Goal: Task Accomplishment & Management: Complete application form

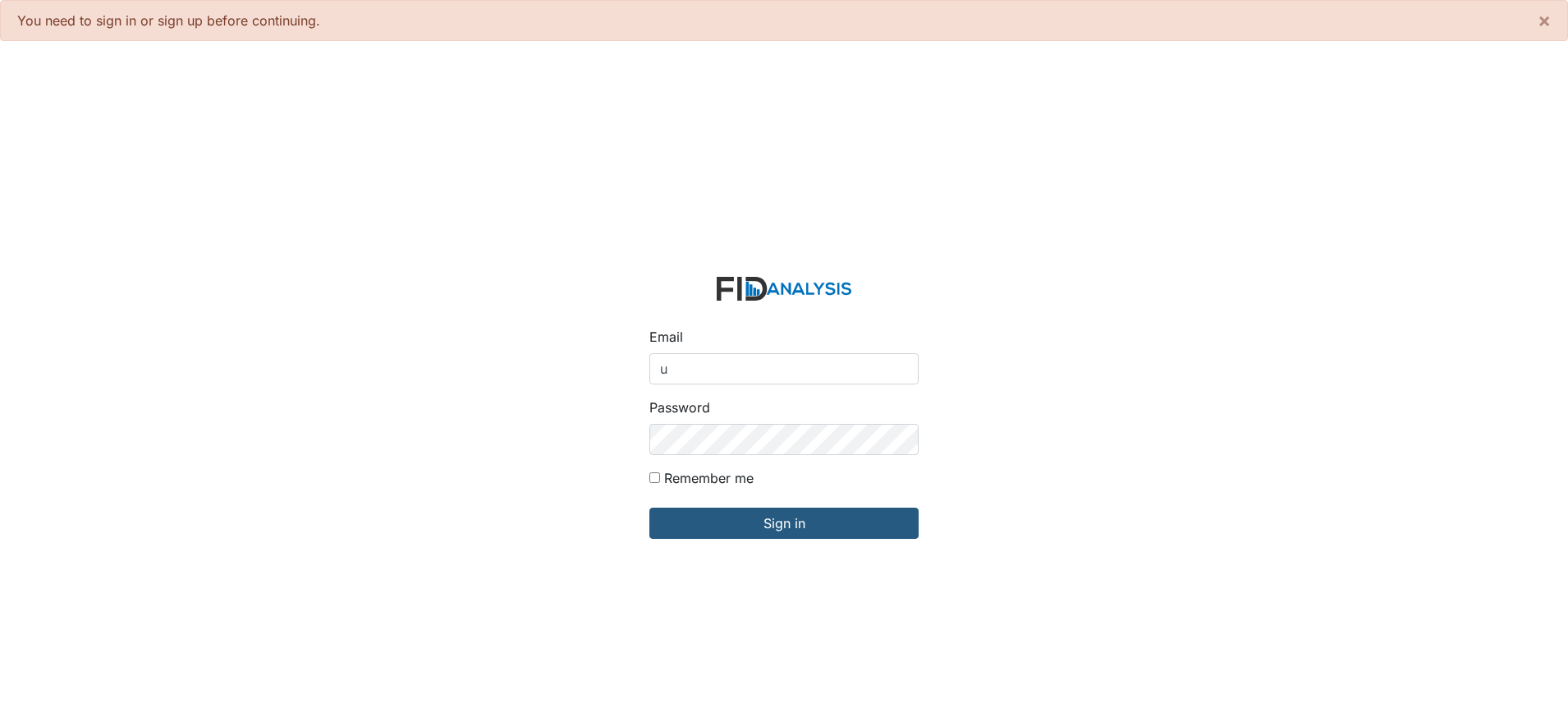
type input "[EMAIL_ADDRESS][DOMAIN_NAME]"
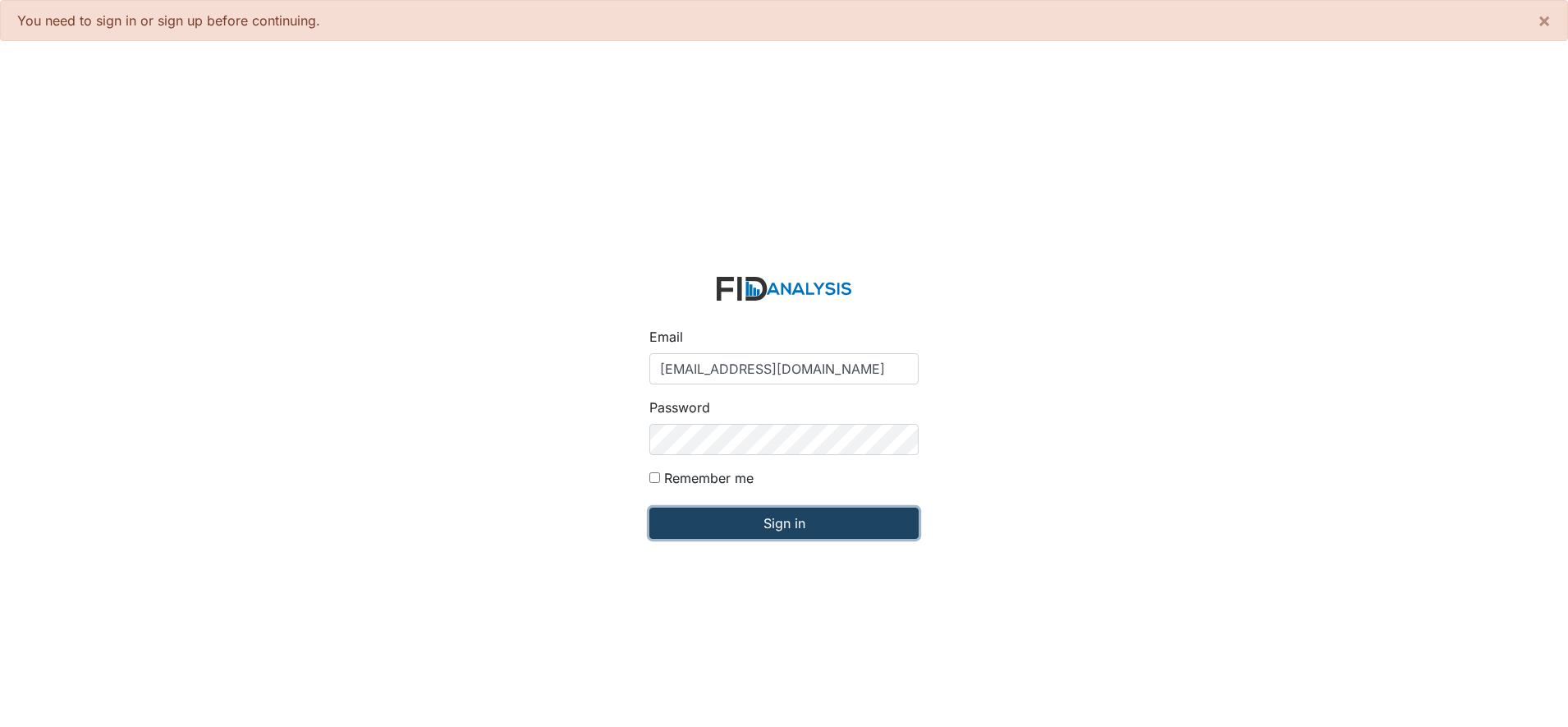
click at [781, 530] on input "Sign in" at bounding box center [784, 522] width 269 height 31
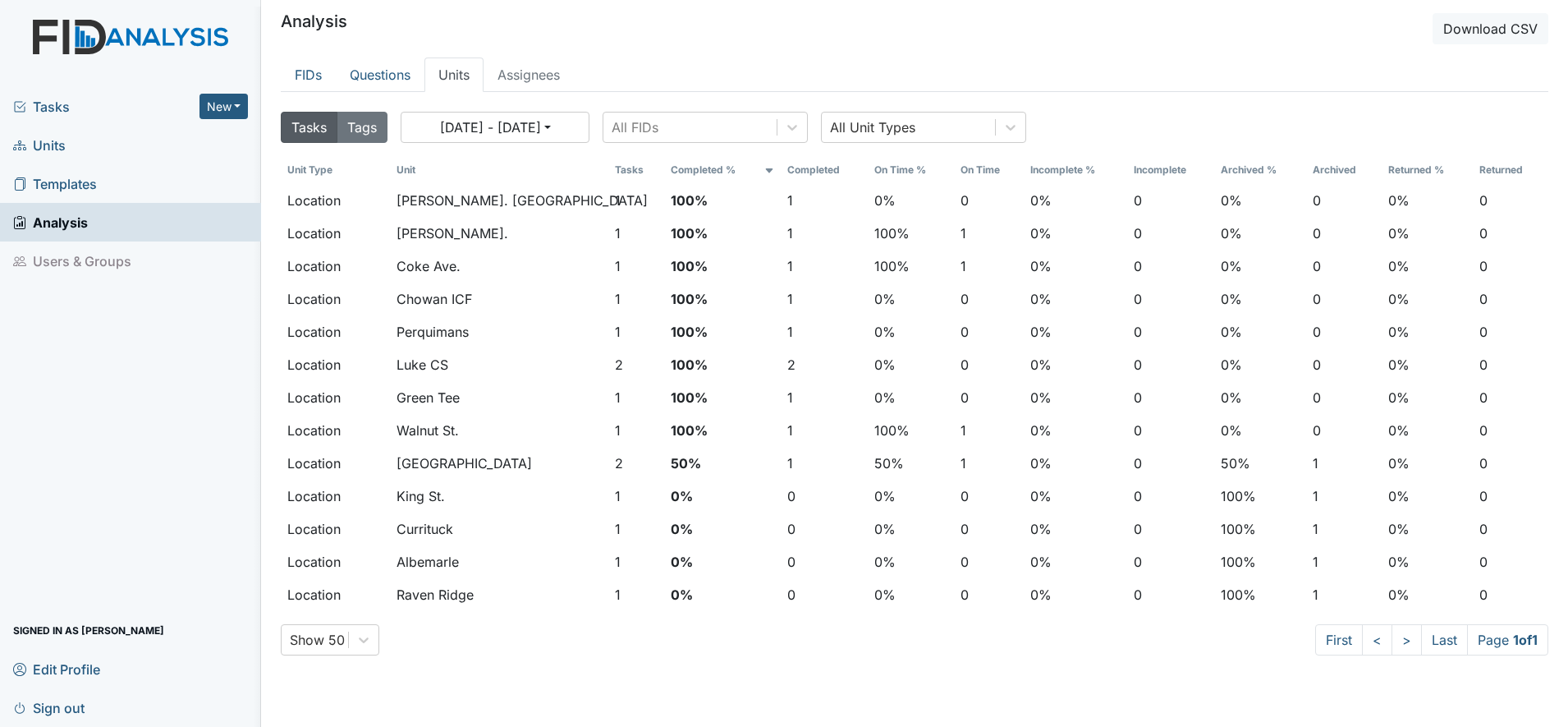
click at [45, 143] on span "Units" at bounding box center [40, 144] width 53 height 25
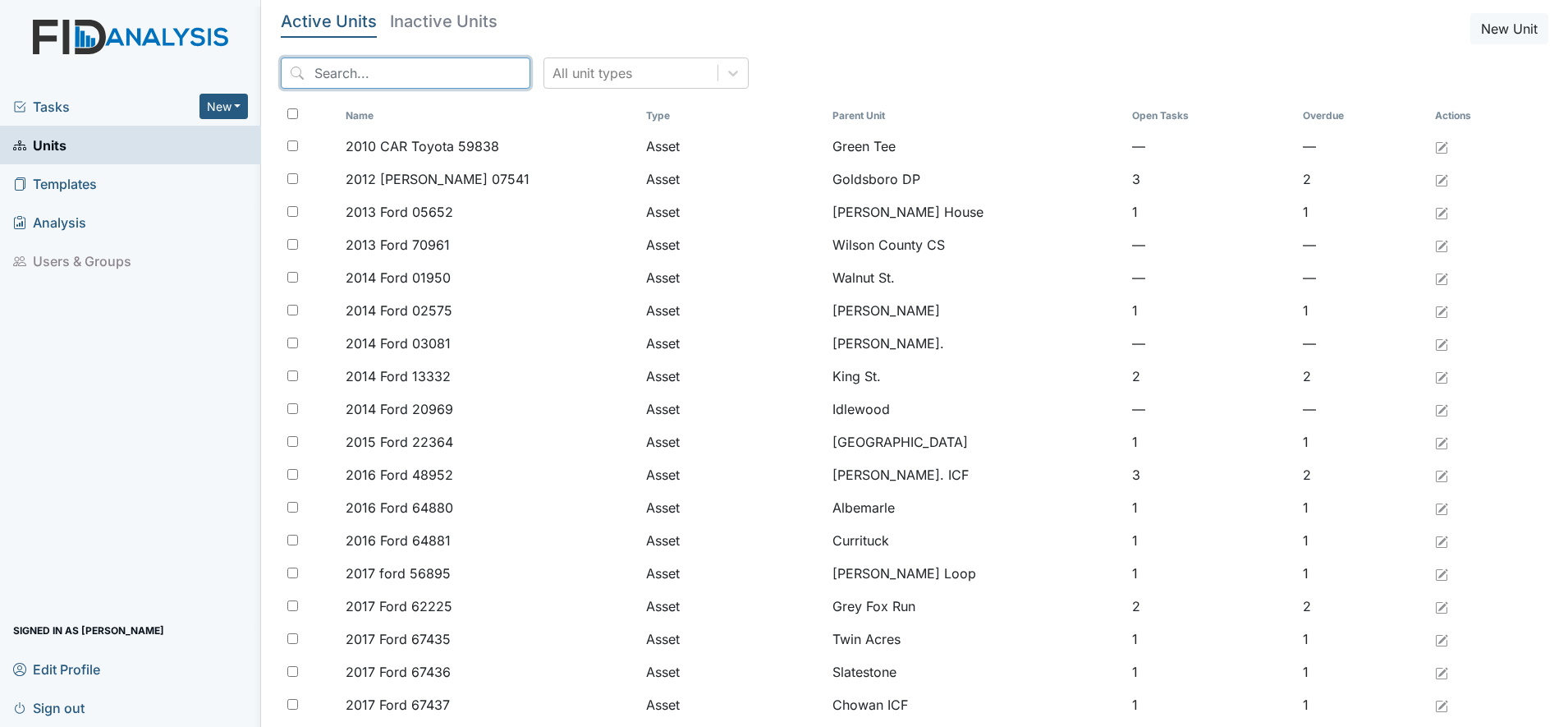
click at [370, 66] on input "search" at bounding box center [405, 72] width 250 height 31
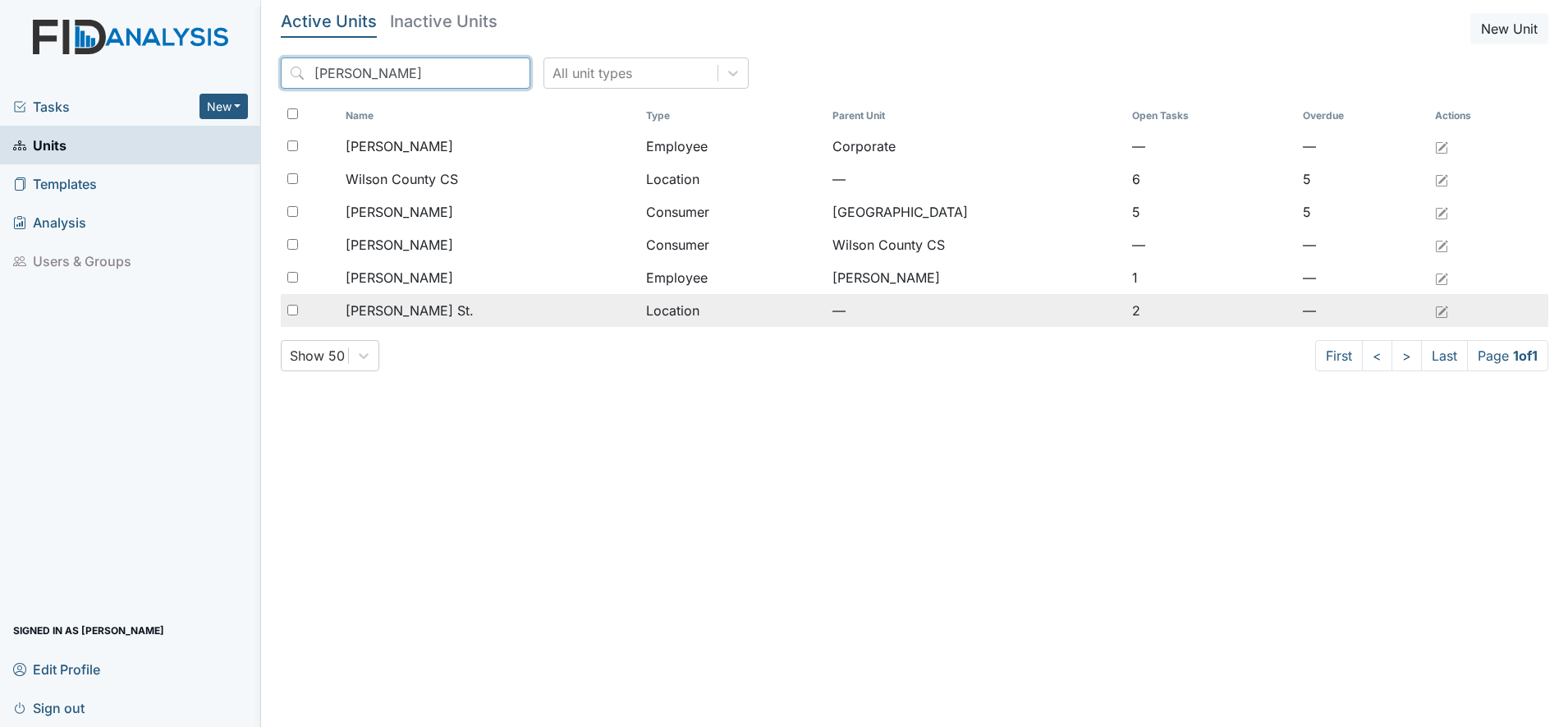
type input "wilson"
click at [384, 307] on span "[PERSON_NAME] St." at bounding box center [410, 310] width 128 height 19
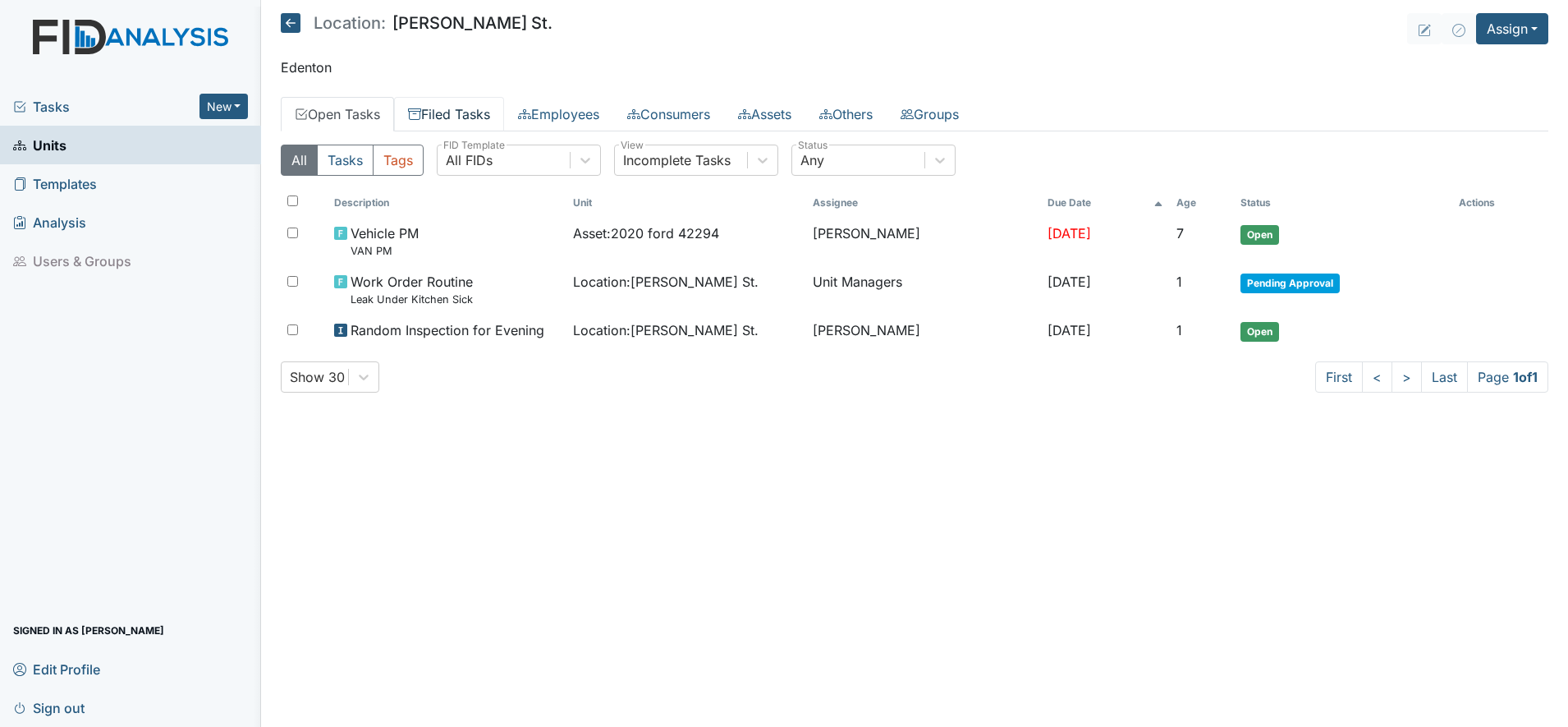
click at [435, 113] on link "Filed Tasks" at bounding box center [448, 113] width 110 height 34
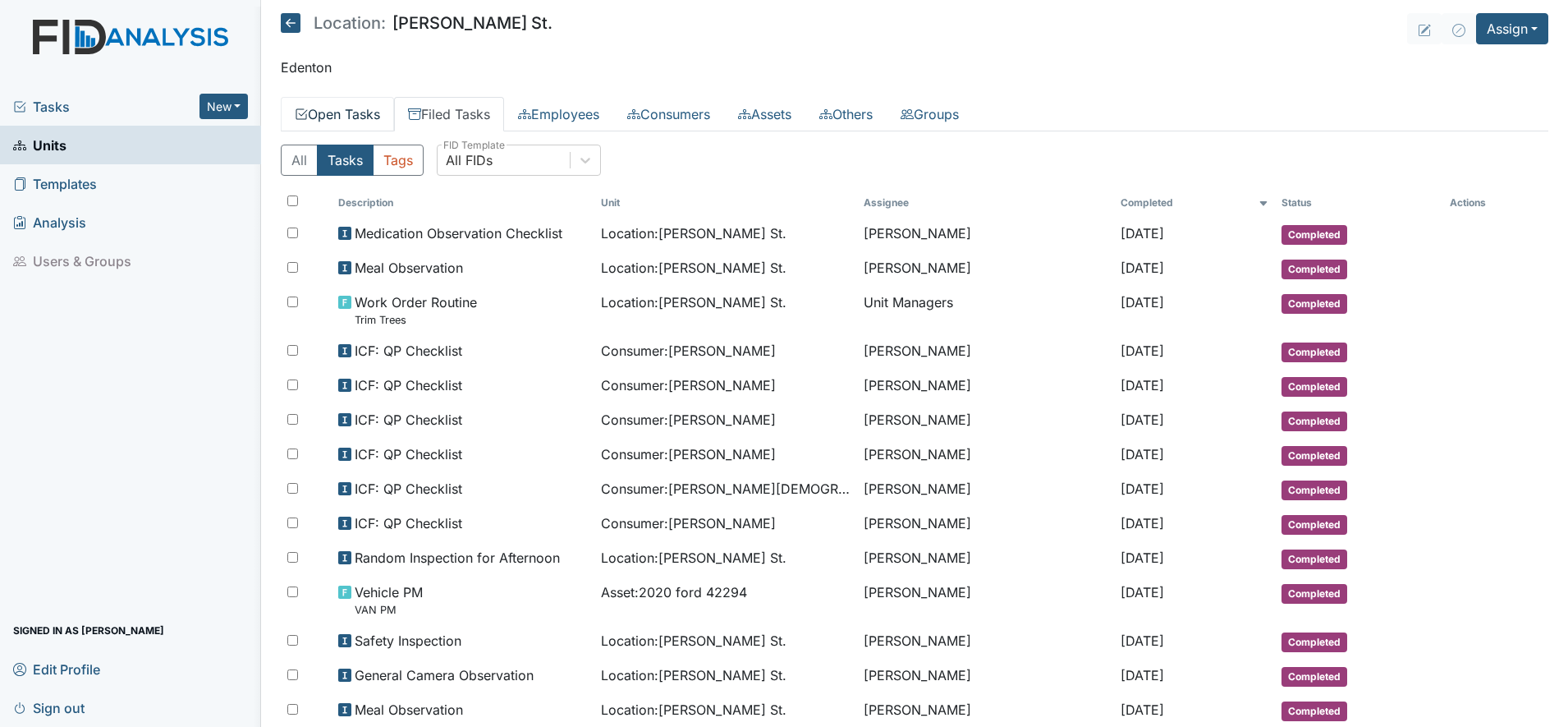
click at [337, 112] on link "Open Tasks" at bounding box center [337, 113] width 113 height 34
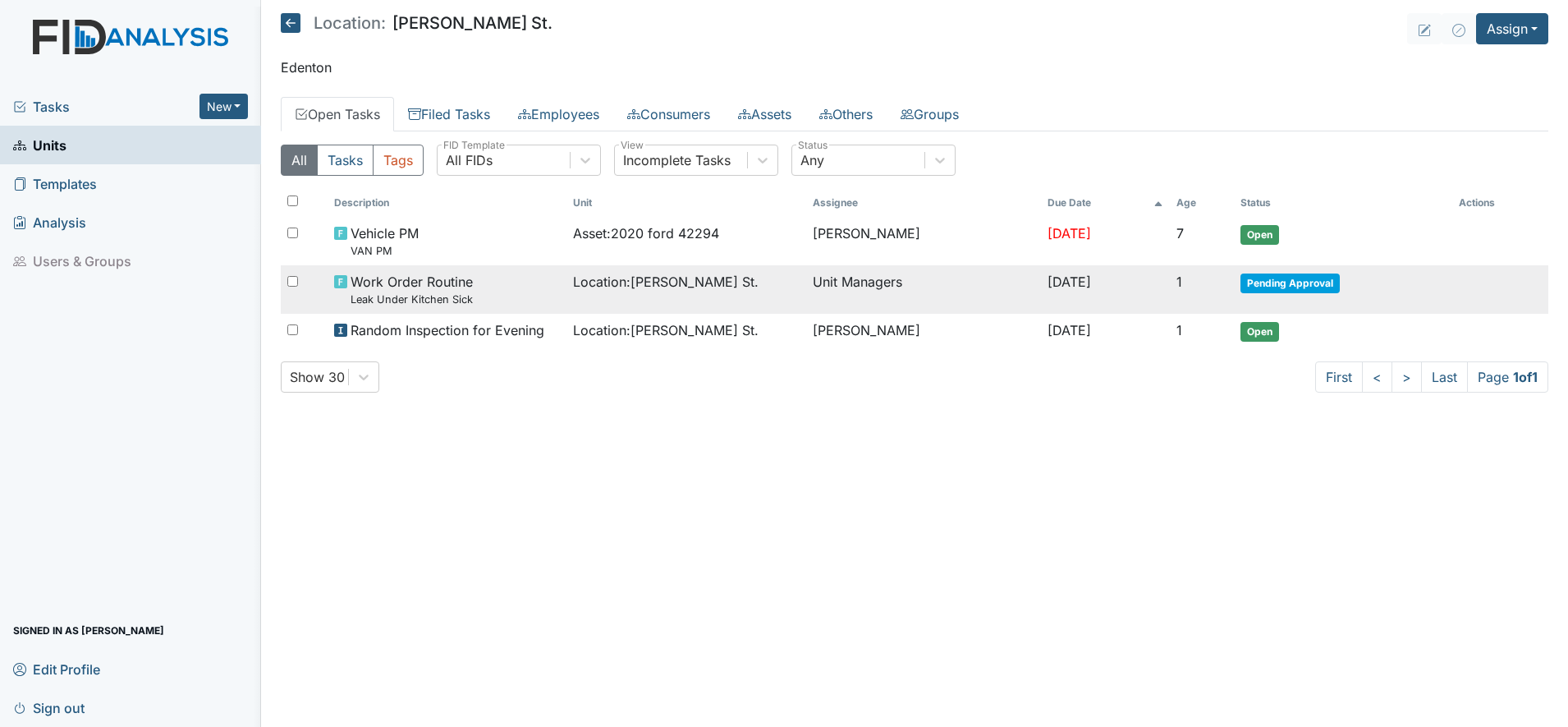
click at [404, 289] on span "Work Order Routine Leak Under Kitchen Sick" at bounding box center [411, 289] width 122 height 35
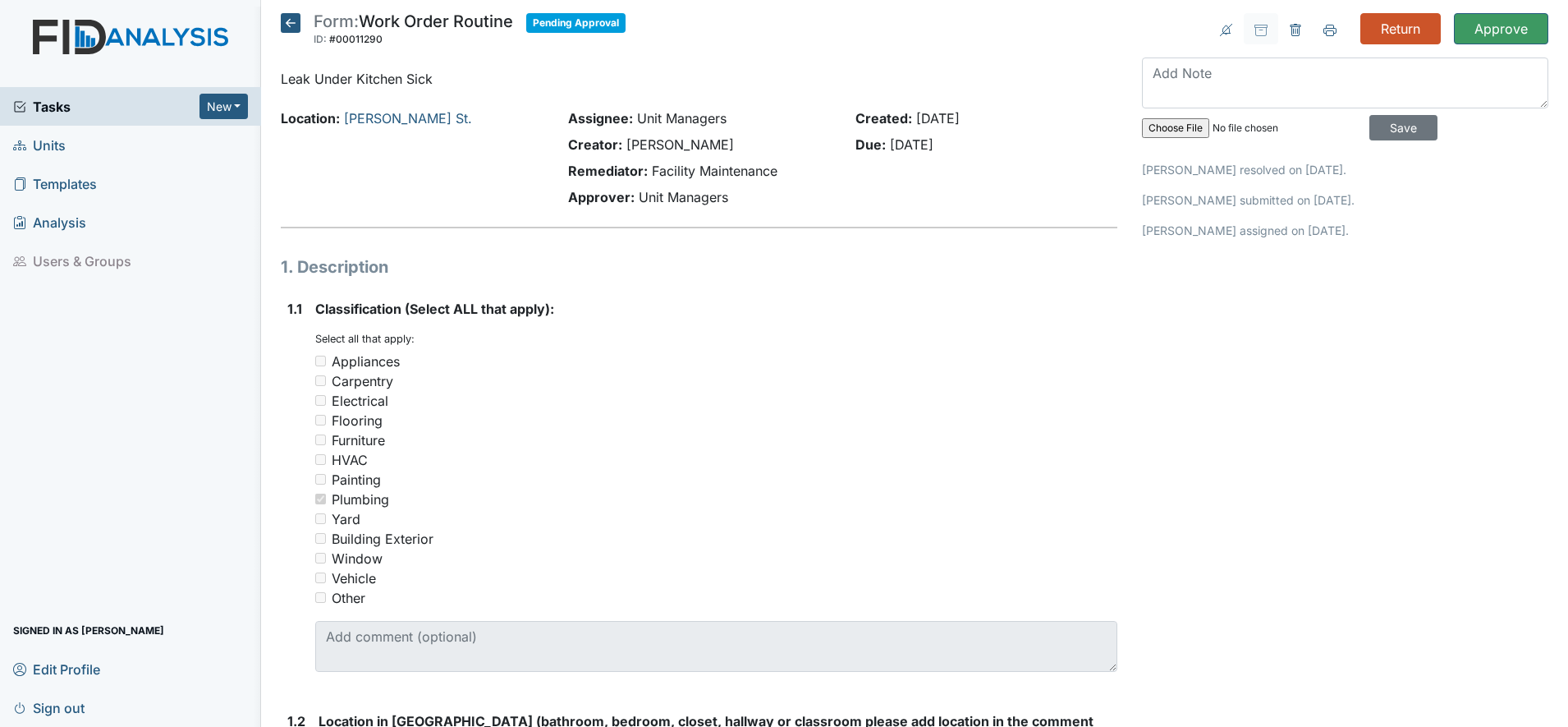
click at [289, 20] on icon at bounding box center [290, 23] width 19 height 19
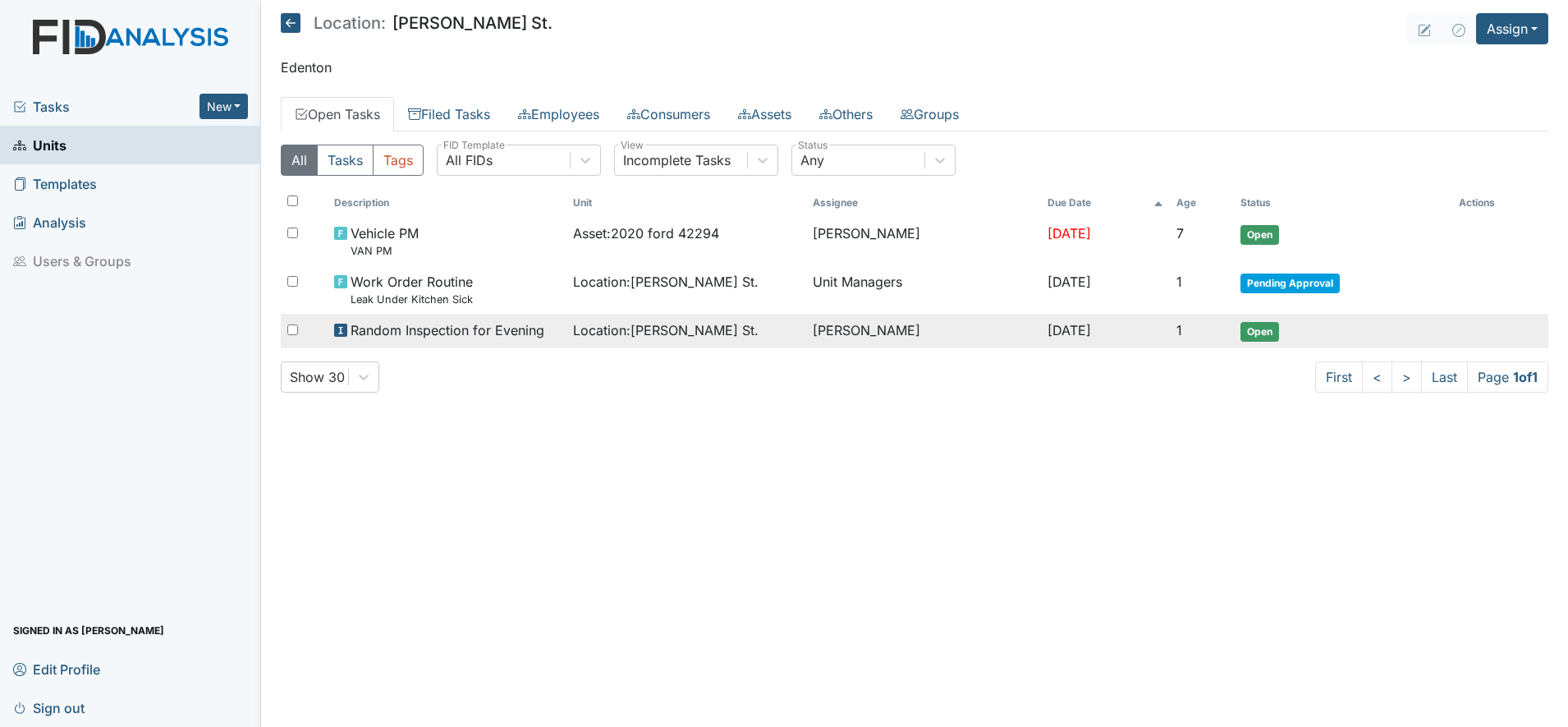
click at [651, 328] on span "Location : [PERSON_NAME][GEOGRAPHIC_DATA]." at bounding box center [665, 330] width 185 height 19
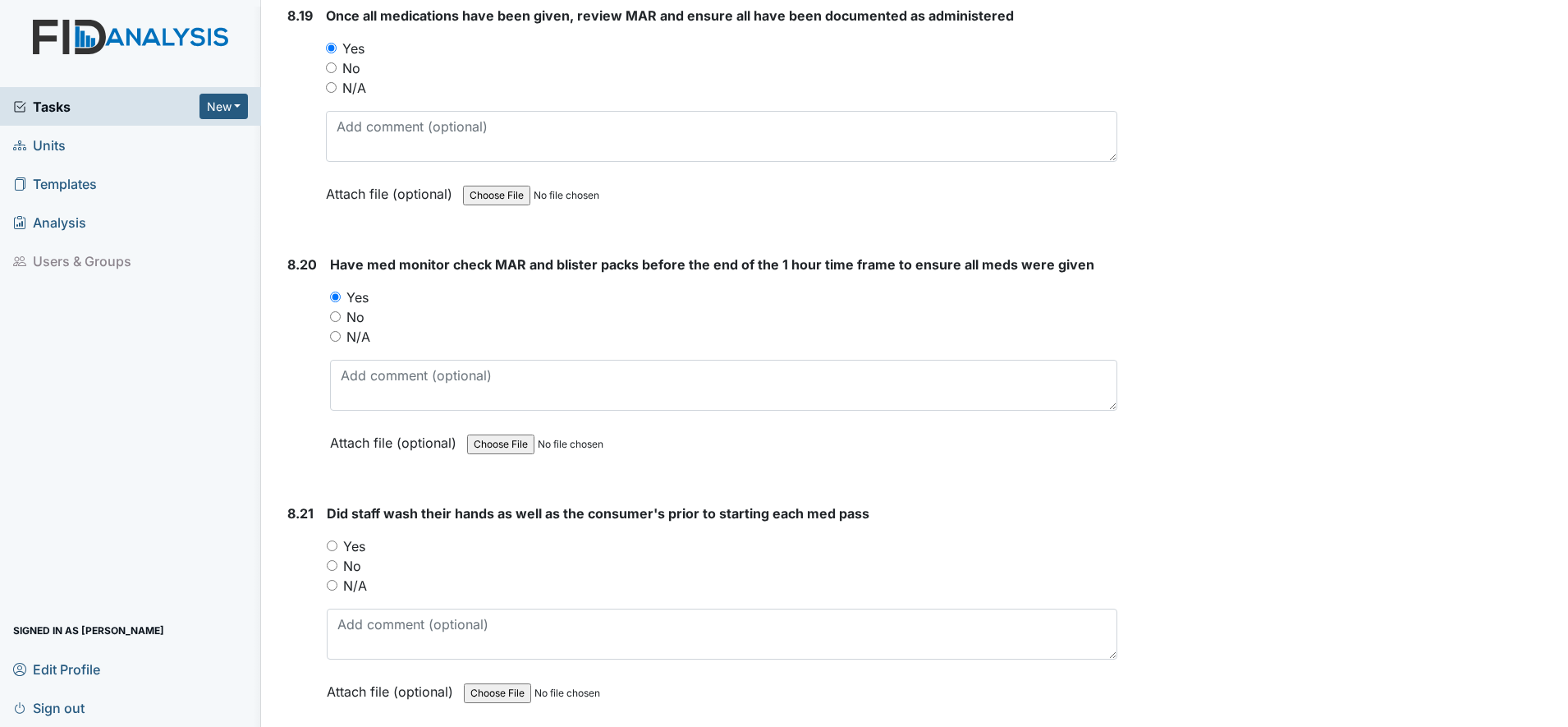
scroll to position [17829, 0]
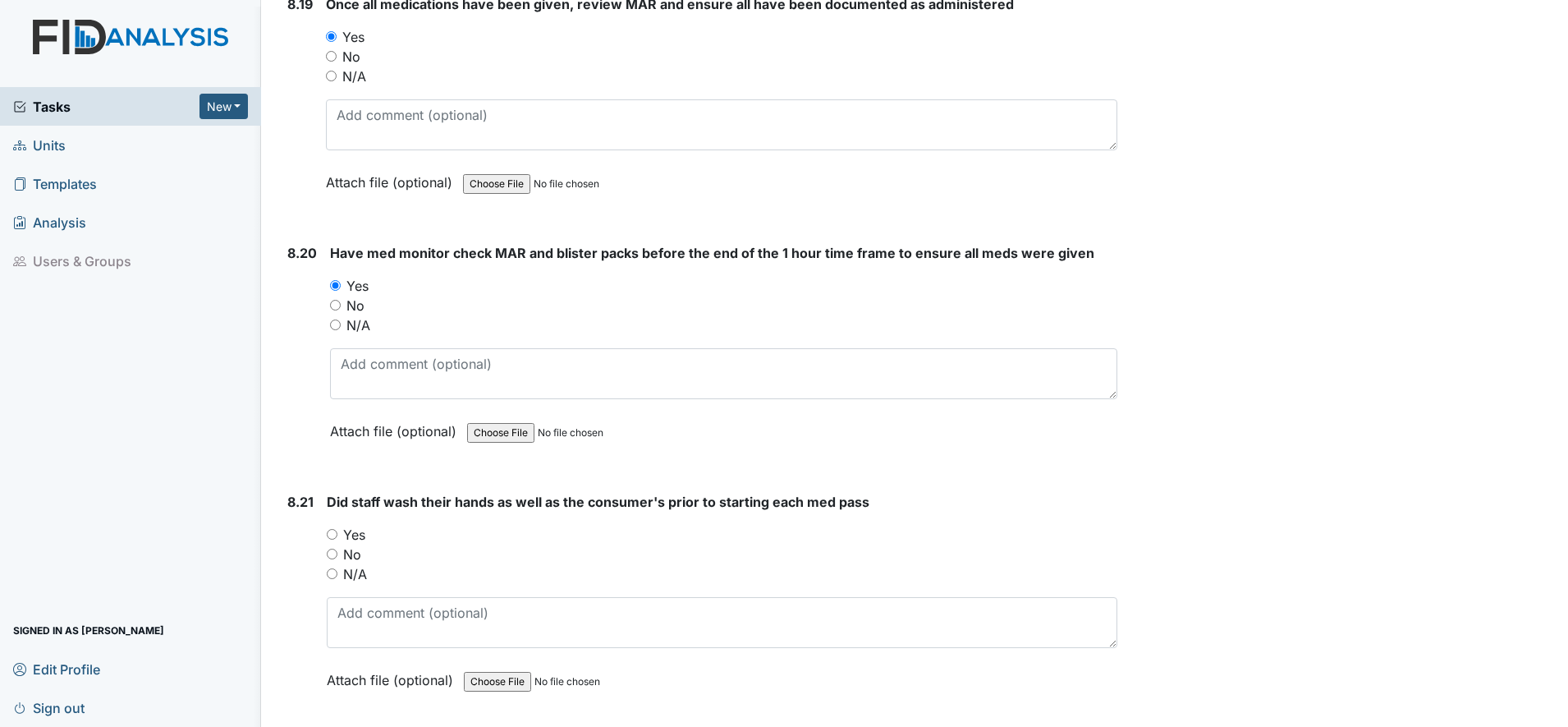
click at [331, 532] on input "Yes" at bounding box center [332, 534] width 11 height 11
radio input "true"
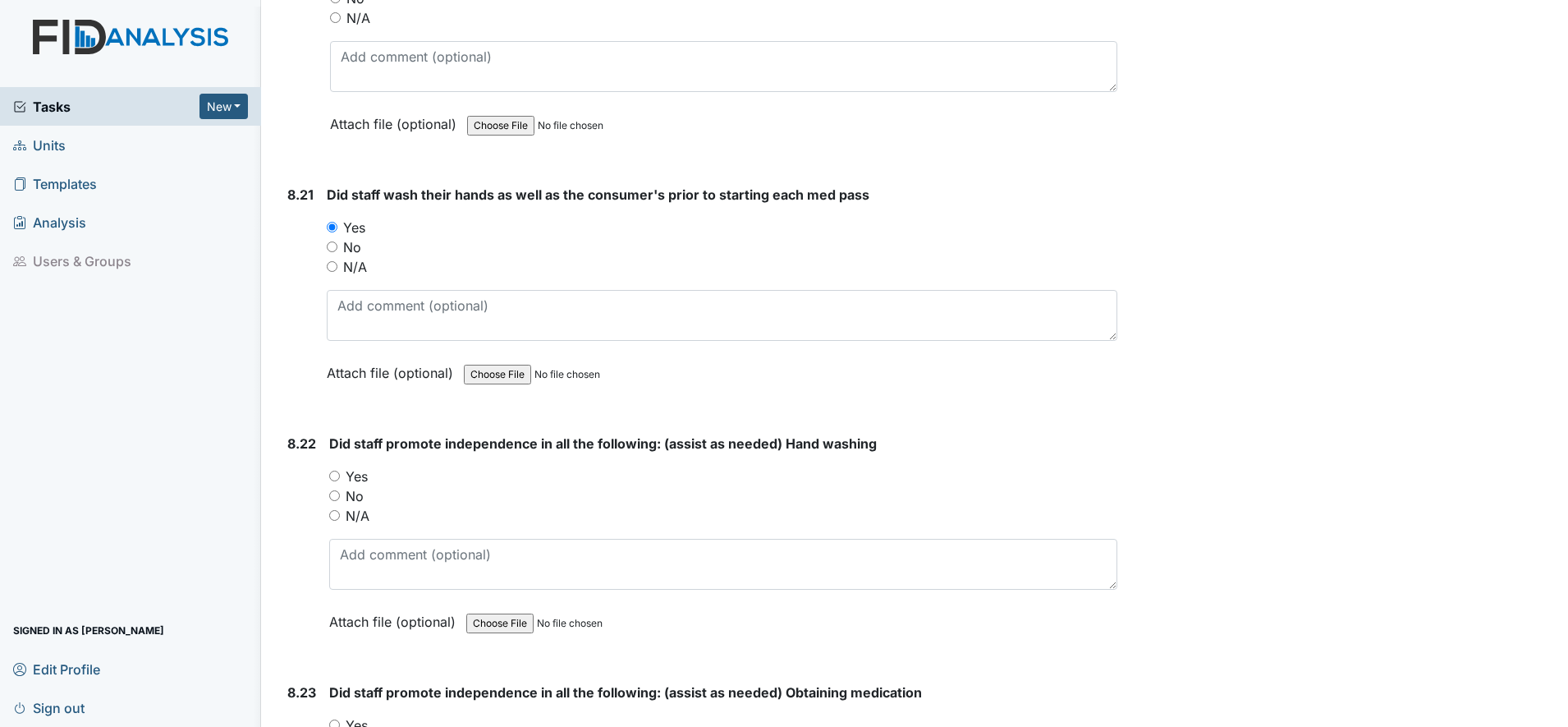
scroll to position [18136, 0]
click at [331, 476] on input "Yes" at bounding box center [335, 475] width 11 height 11
radio input "true"
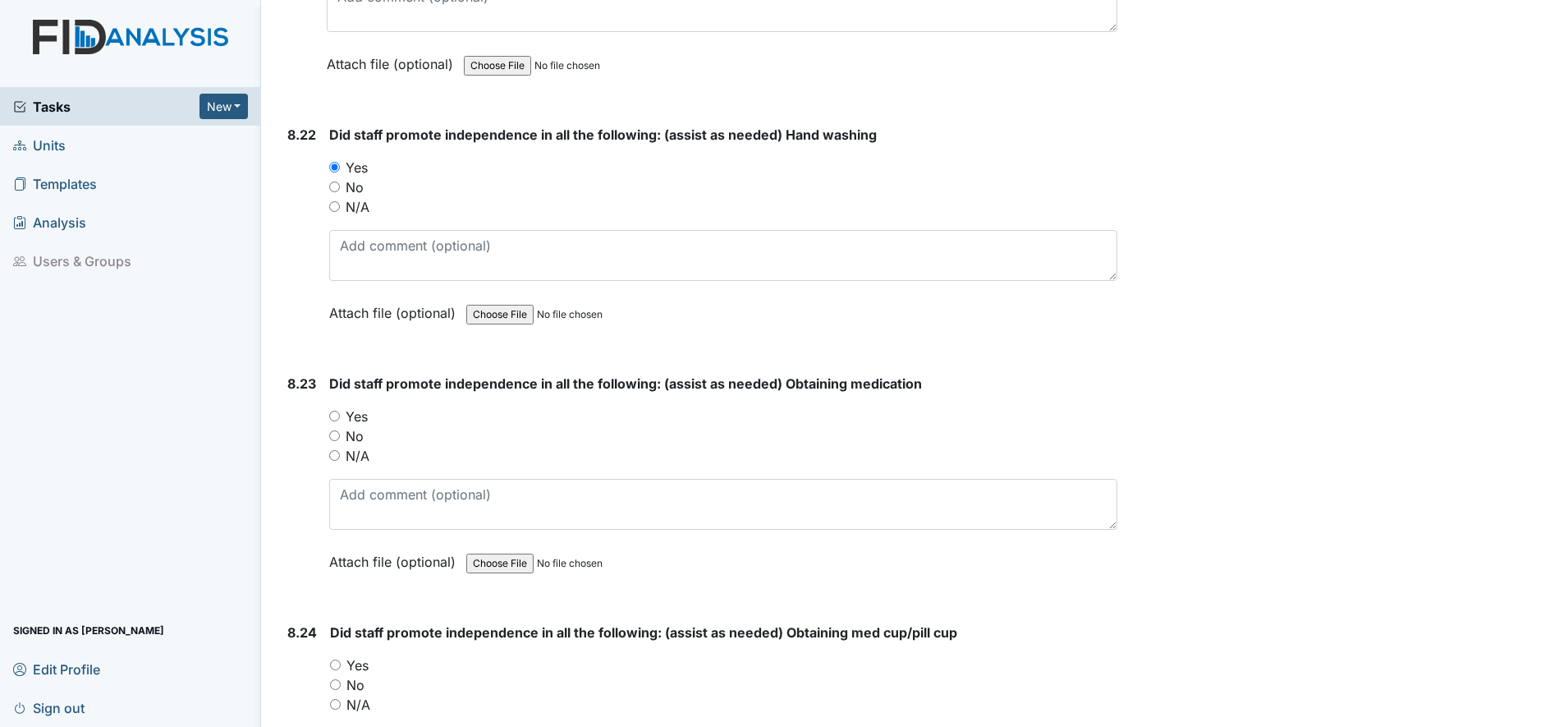
click at [340, 419] on input "Yes" at bounding box center [335, 416] width 11 height 11
radio input "true"
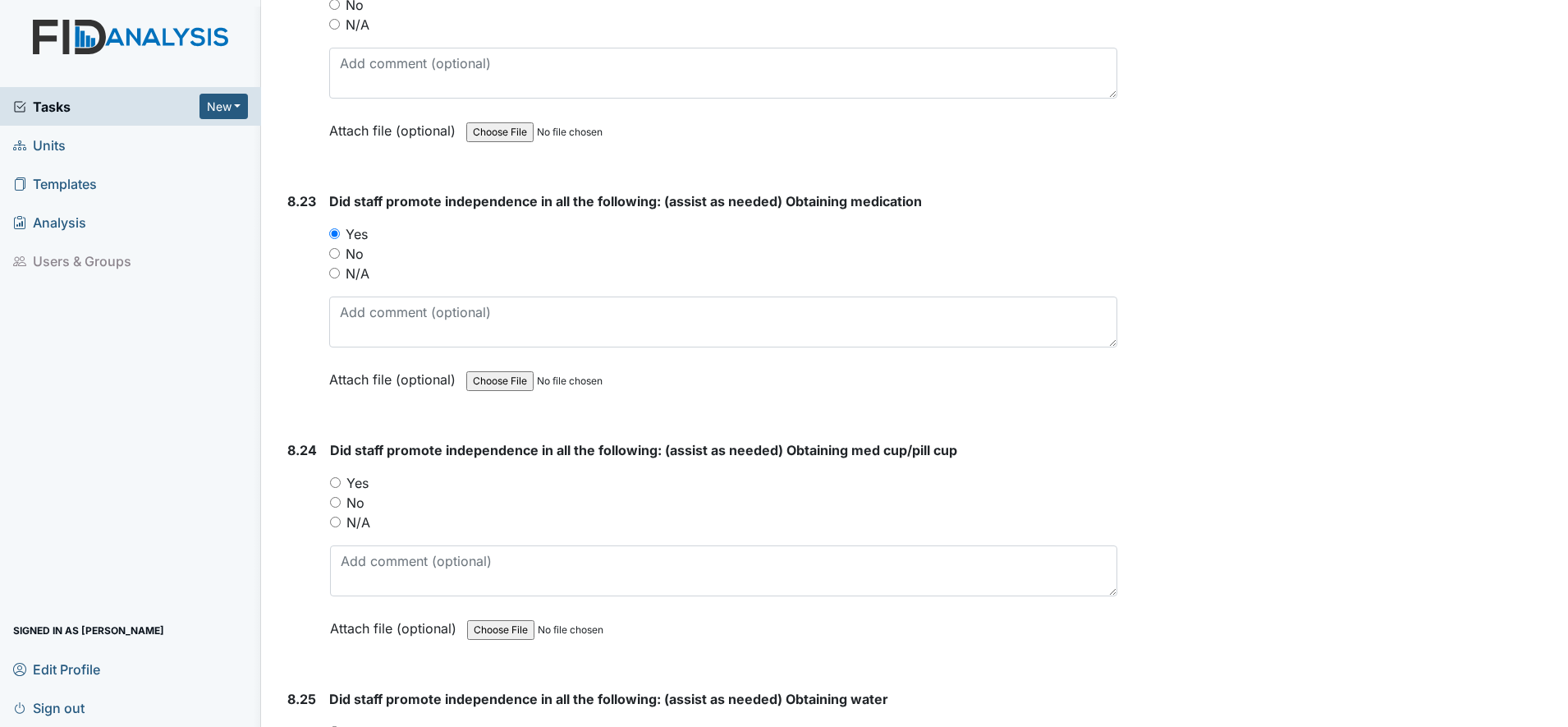
scroll to position [18650, 0]
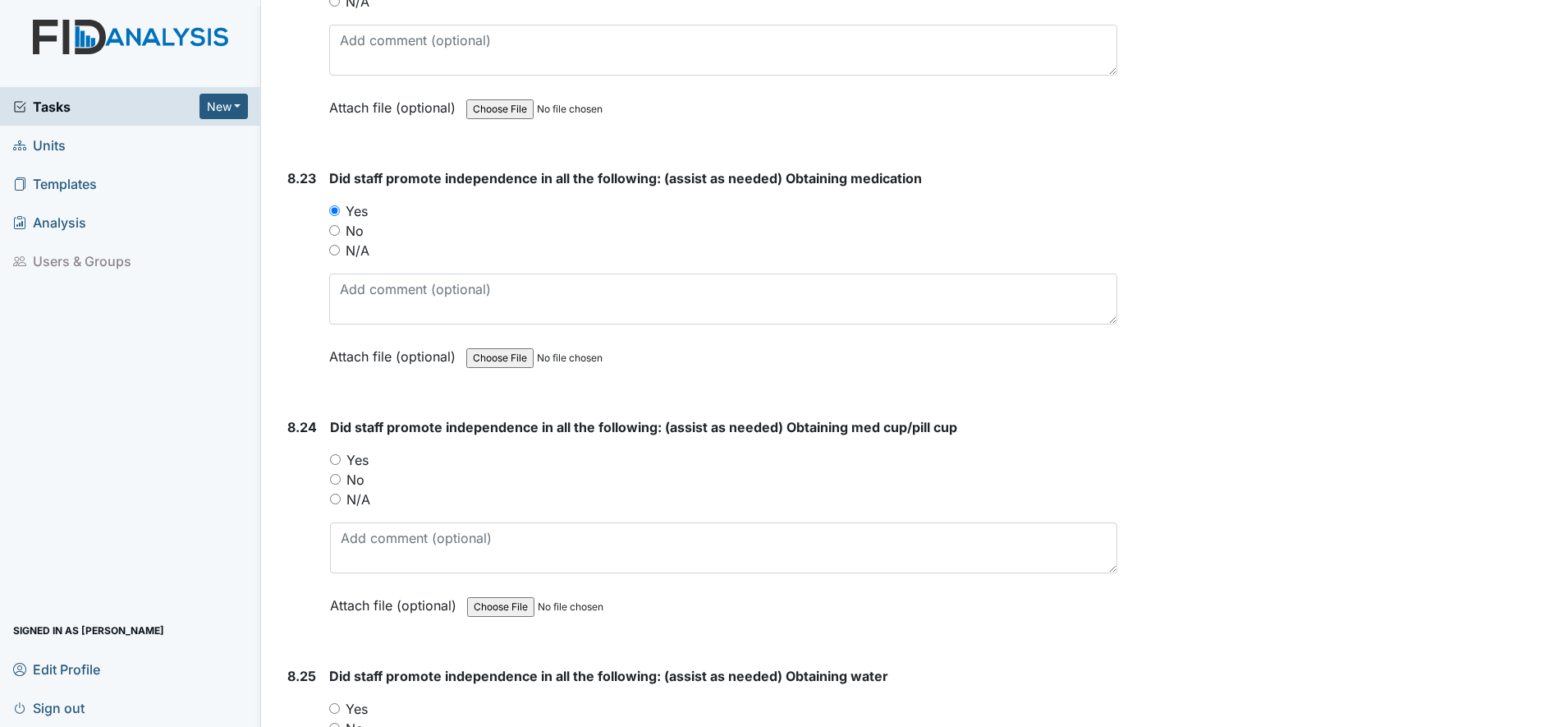
click at [333, 460] on input "Yes" at bounding box center [336, 460] width 11 height 11
radio input "true"
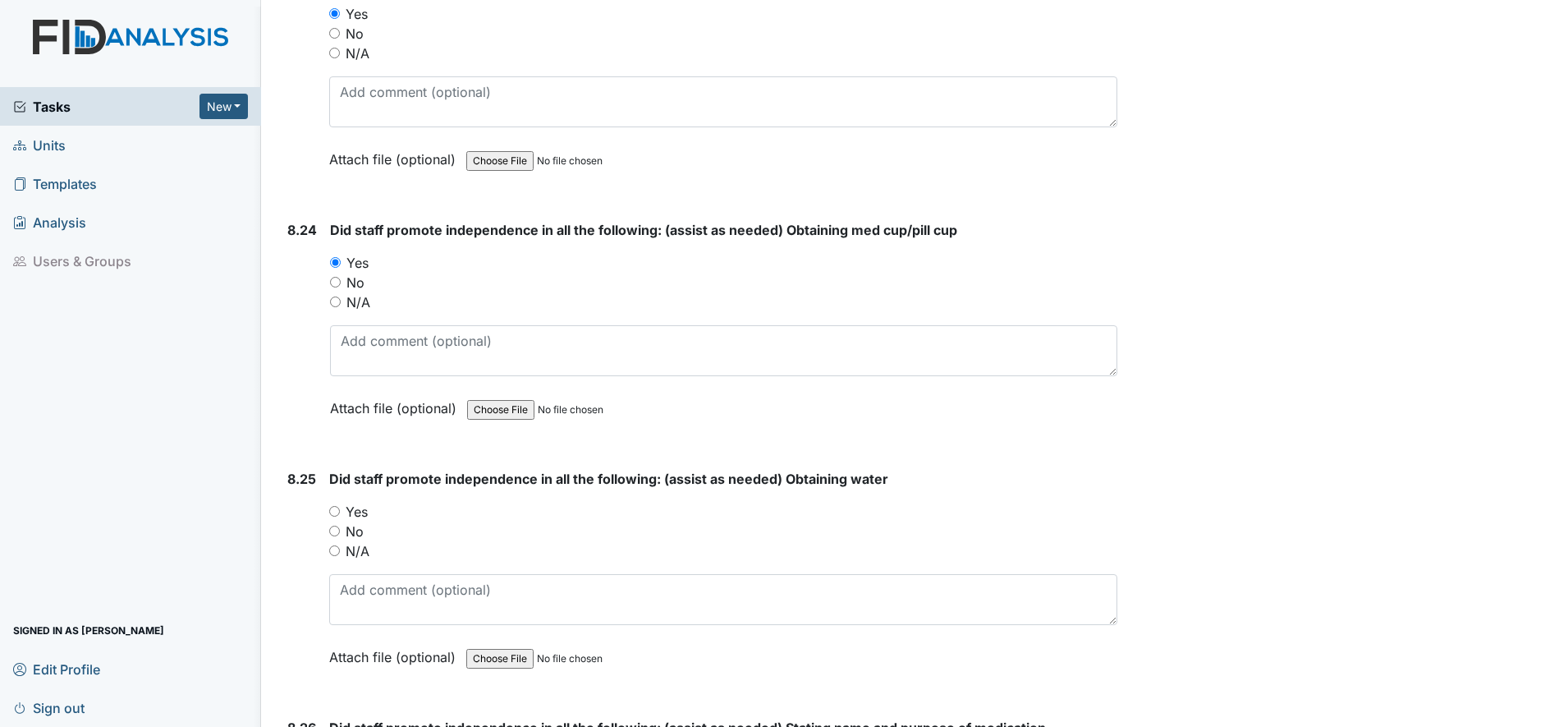
scroll to position [18855, 0]
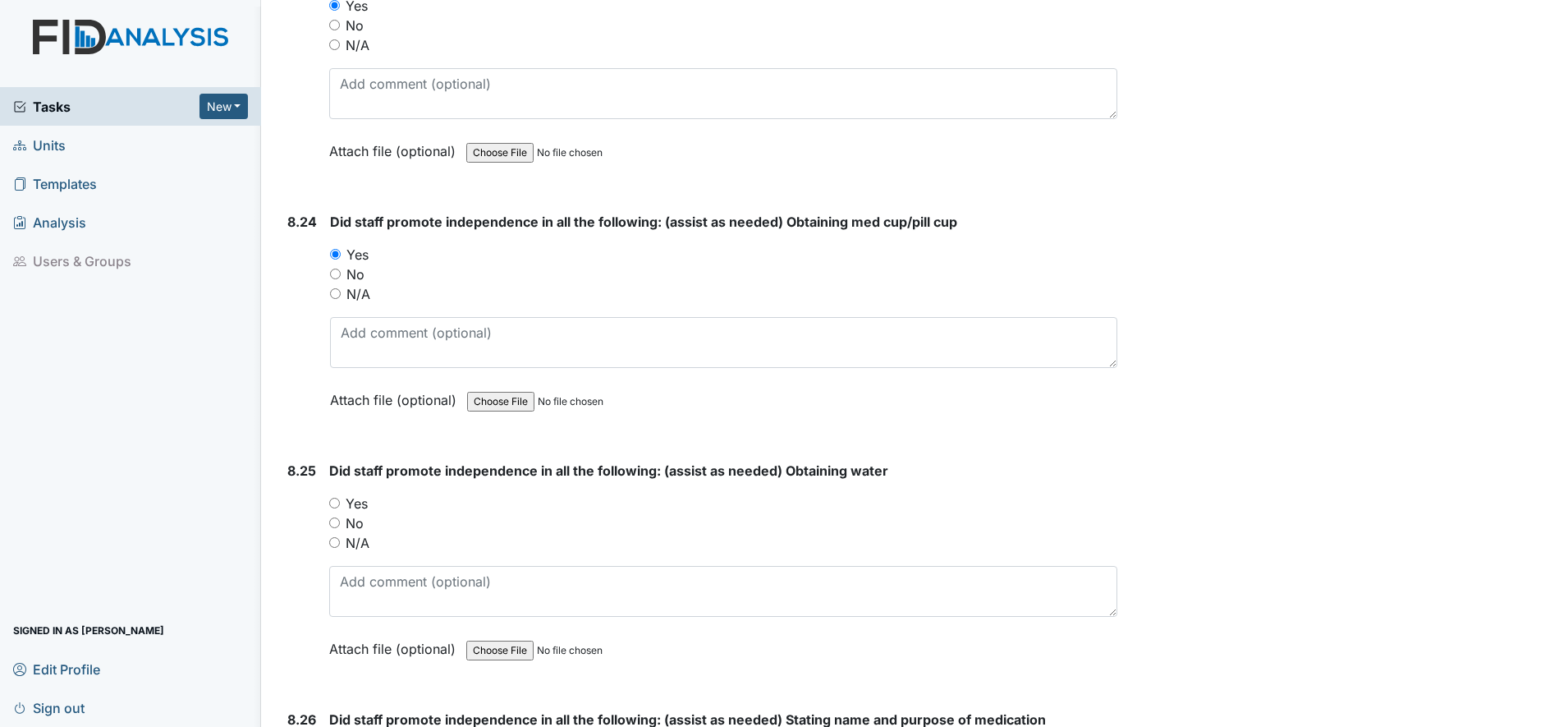
click at [338, 500] on input "Yes" at bounding box center [335, 503] width 11 height 11
radio input "true"
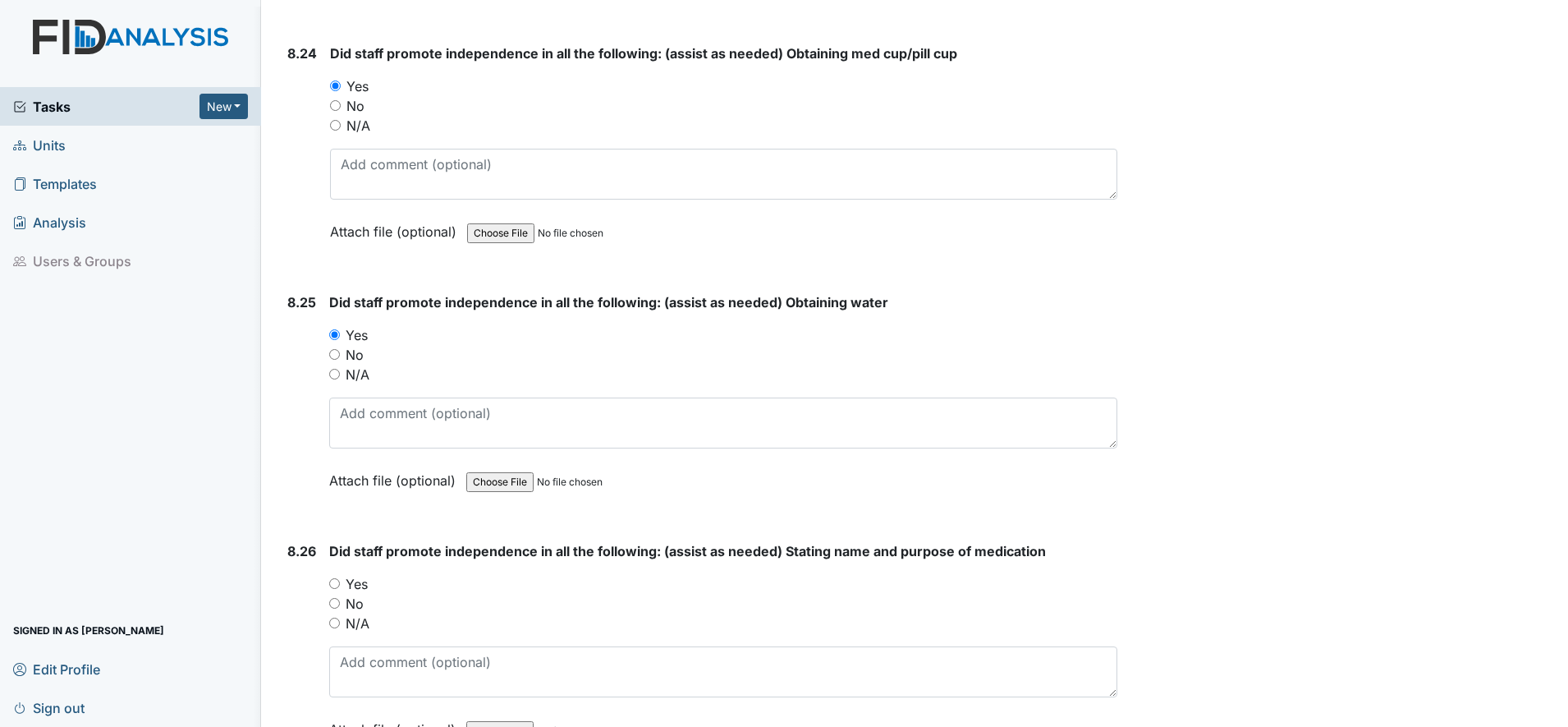
scroll to position [19163, 0]
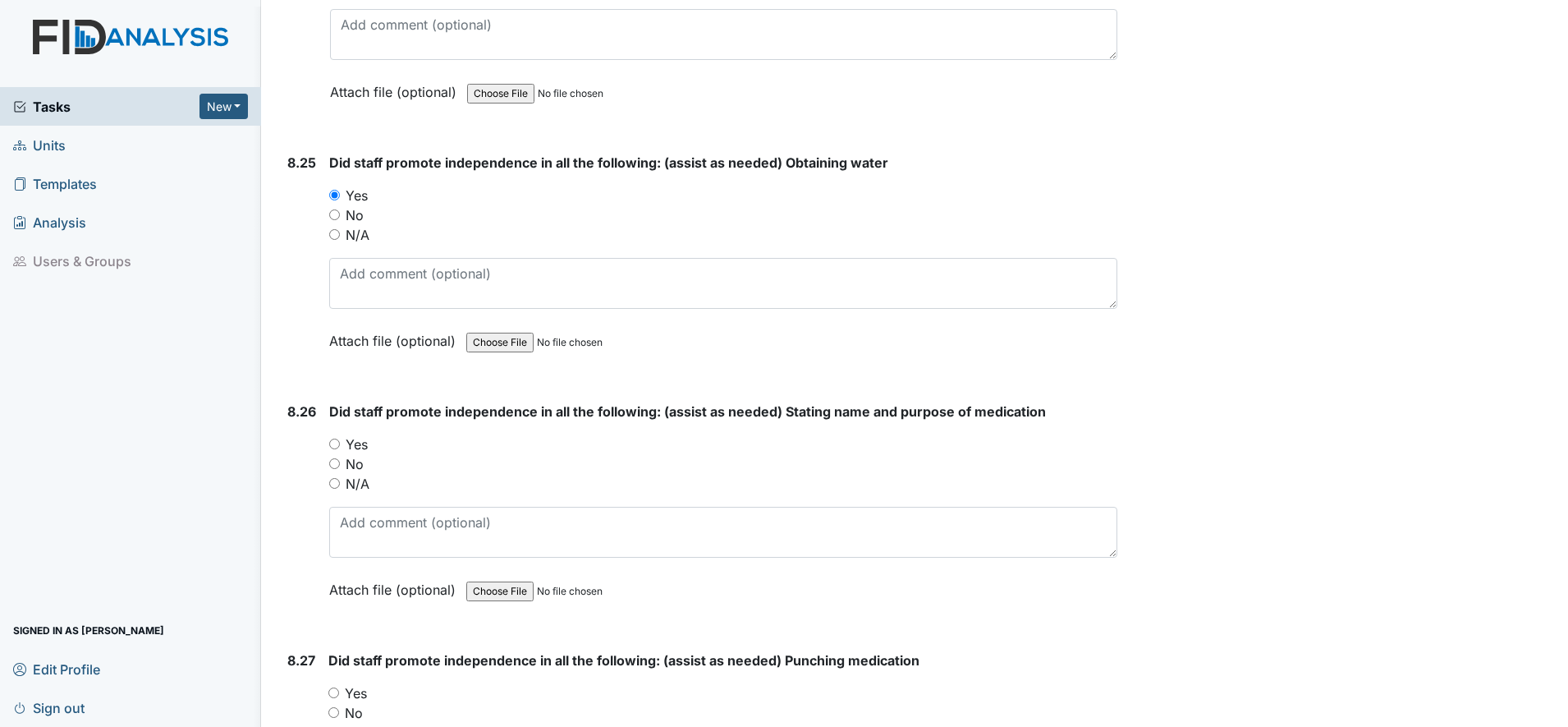
click at [335, 447] on input "Yes" at bounding box center [335, 444] width 11 height 11
radio input "true"
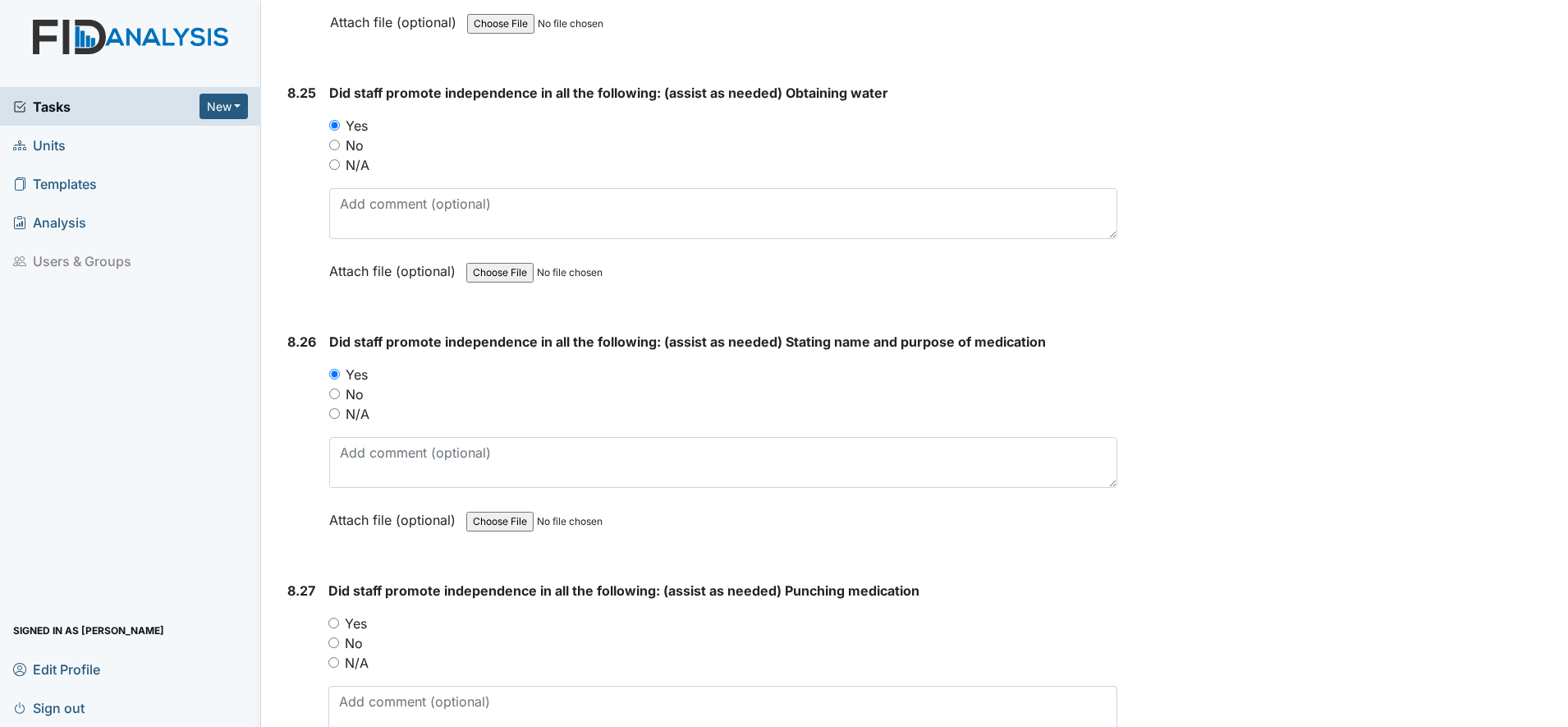
scroll to position [19369, 0]
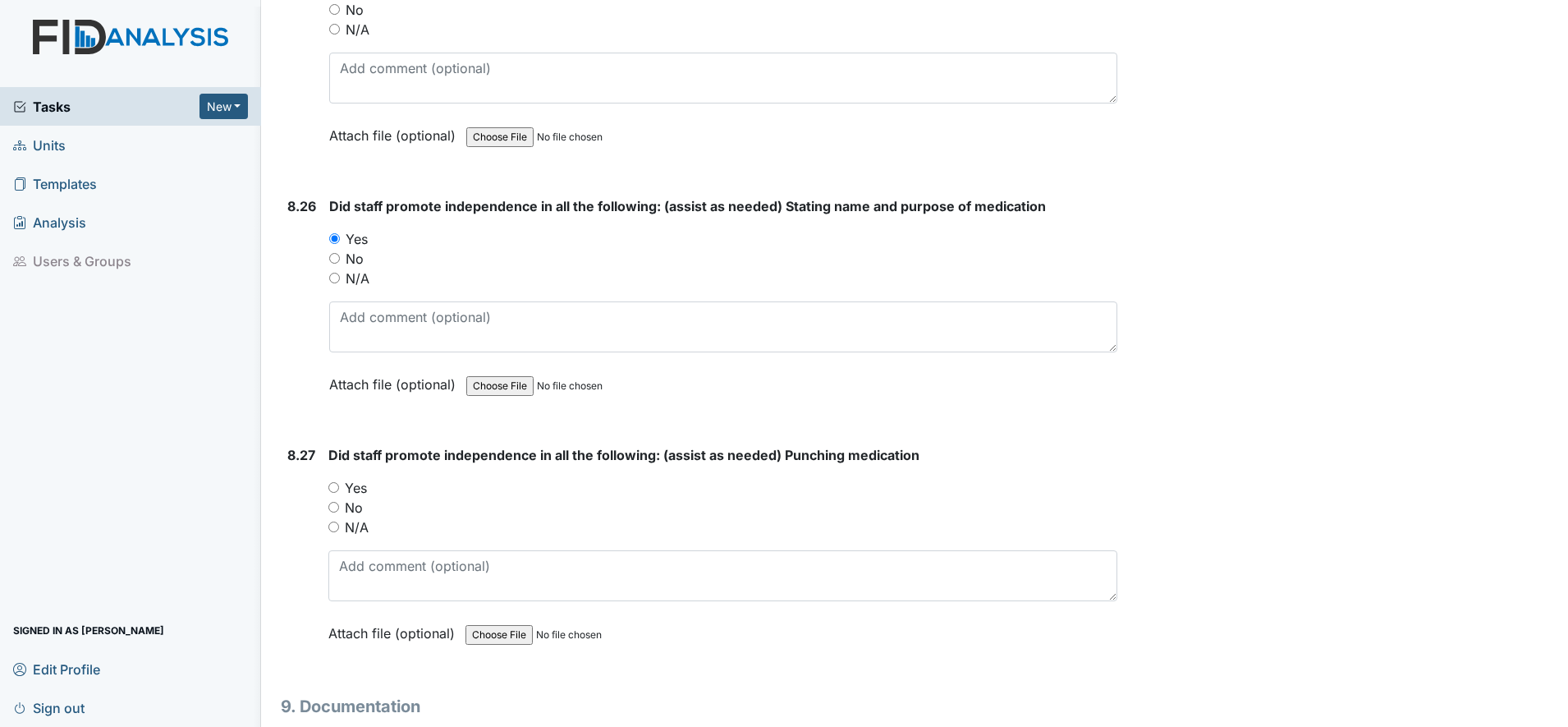
click at [338, 488] on input "Yes" at bounding box center [334, 487] width 11 height 11
radio input "true"
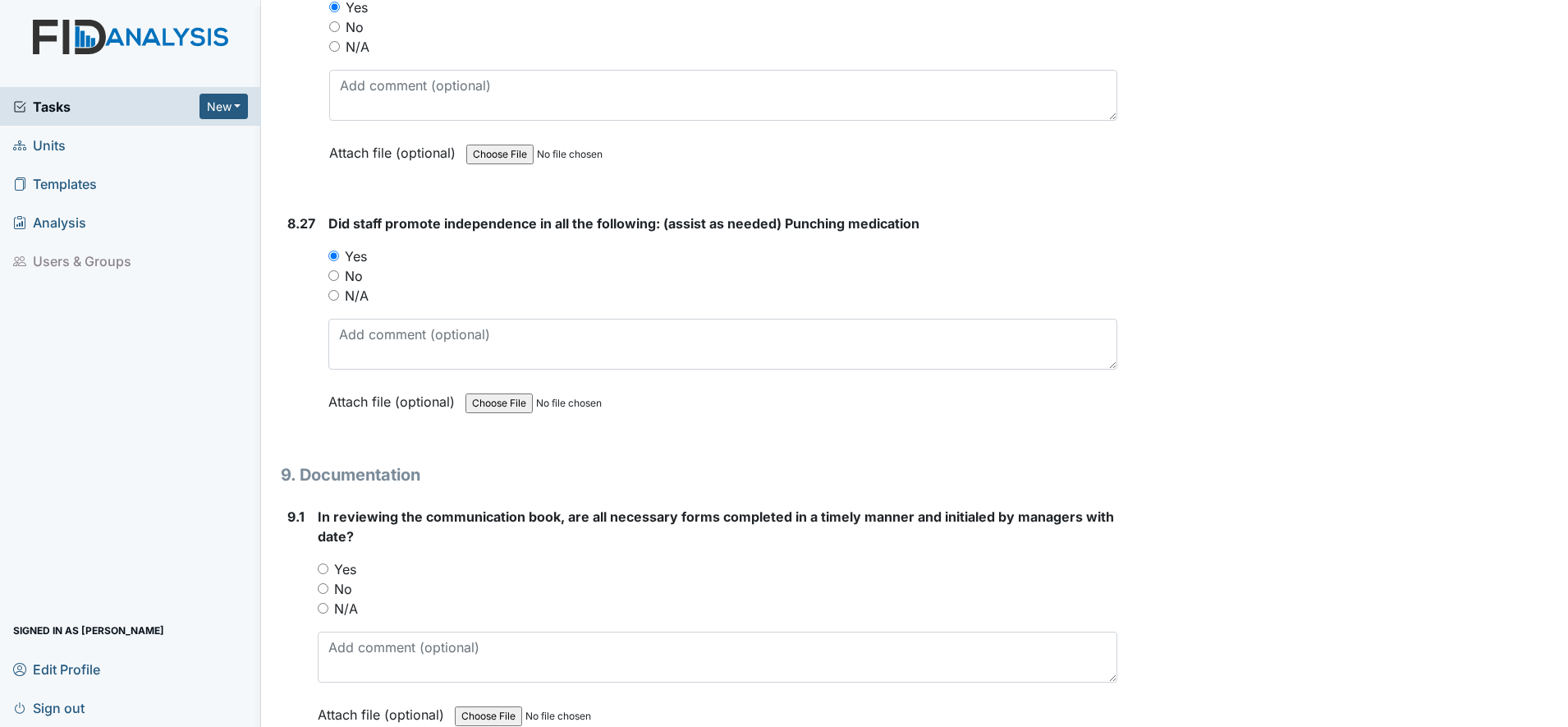
scroll to position [19676, 0]
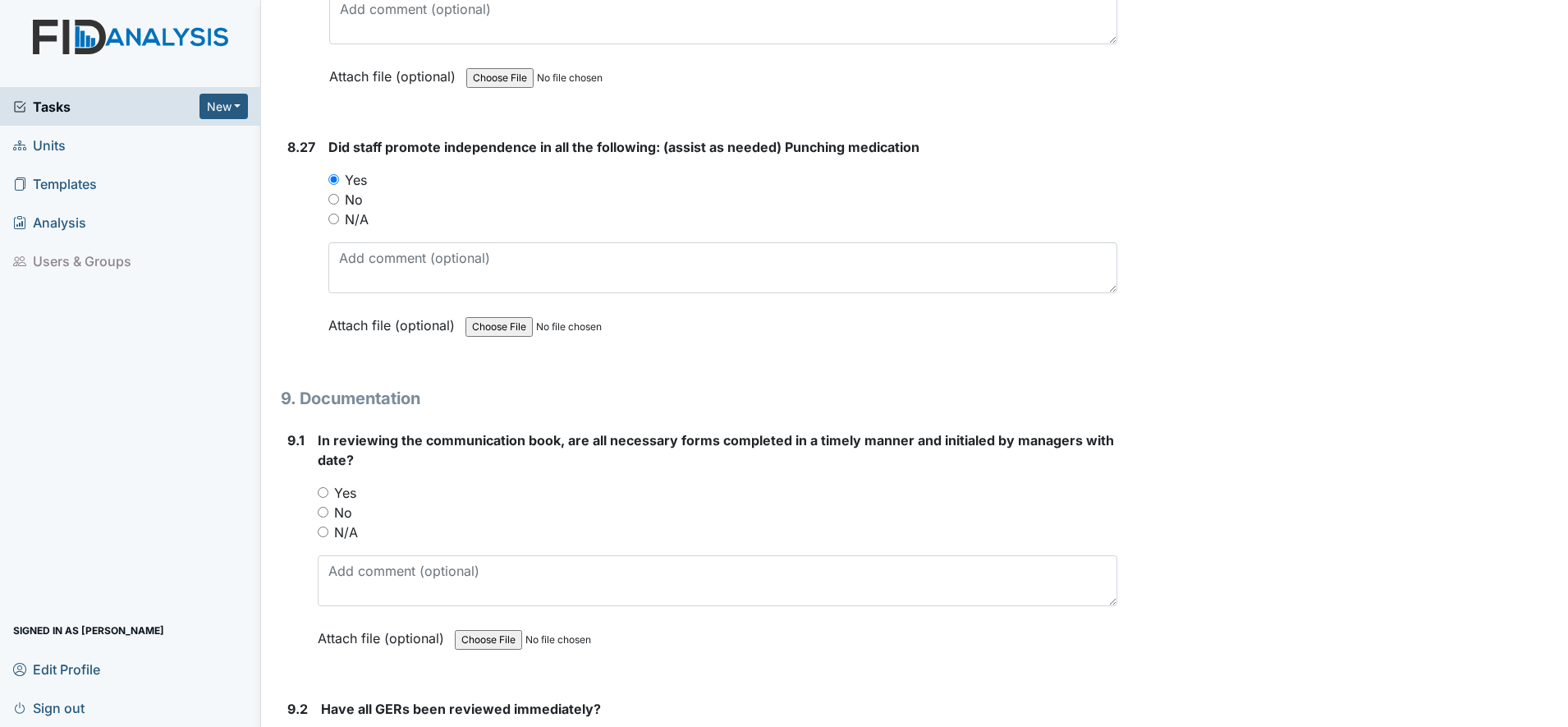
click at [324, 492] on input "Yes" at bounding box center [323, 492] width 11 height 11
radio input "true"
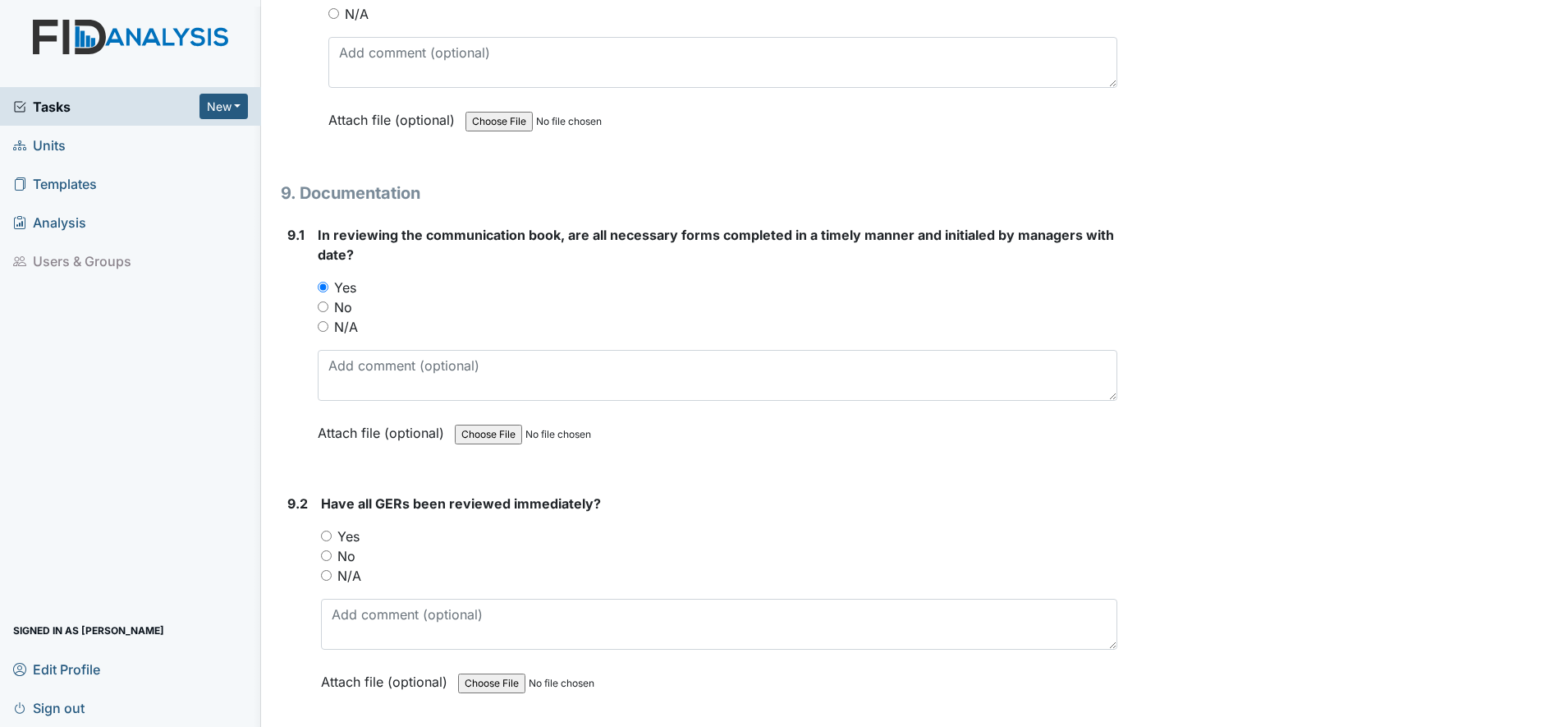
click at [331, 534] on input "Yes" at bounding box center [326, 535] width 11 height 11
radio input "true"
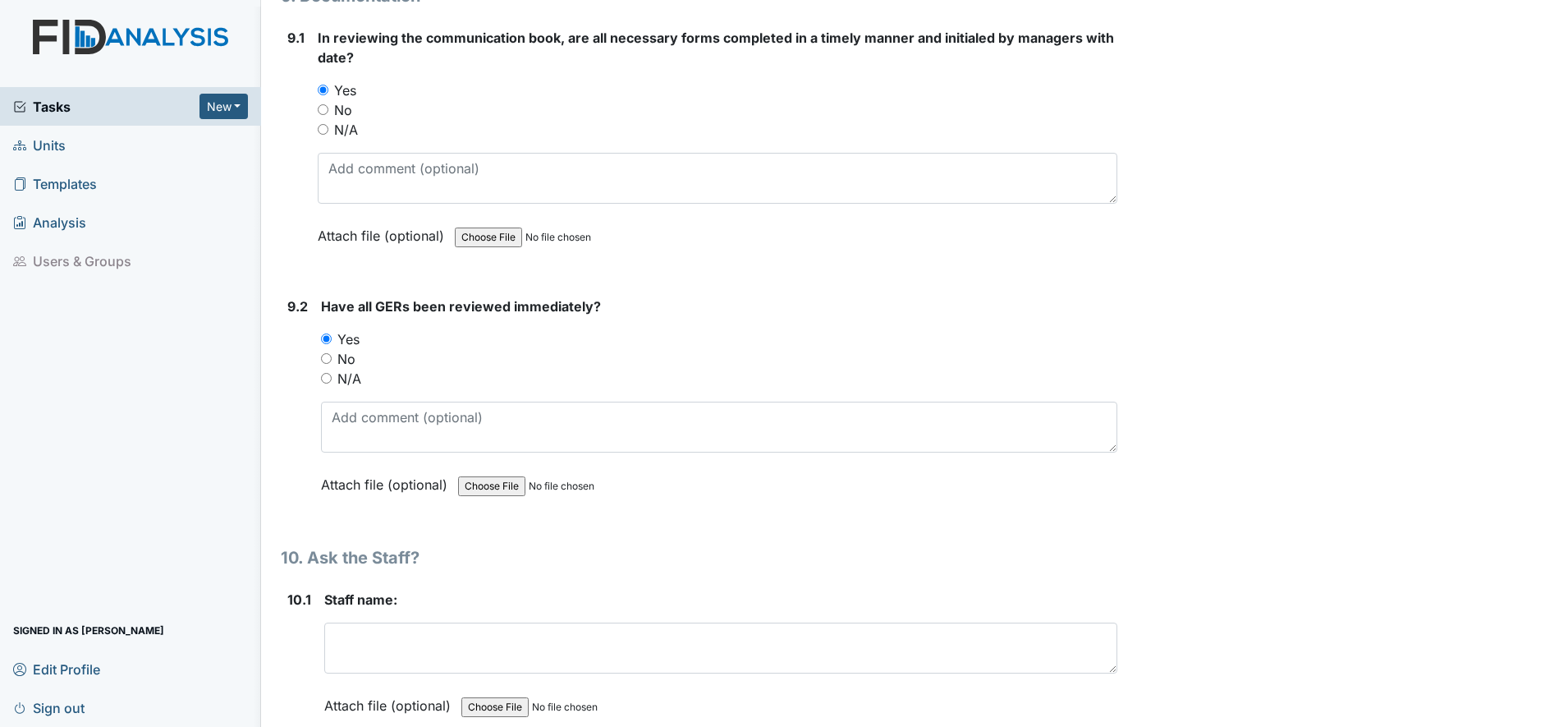
scroll to position [20190, 0]
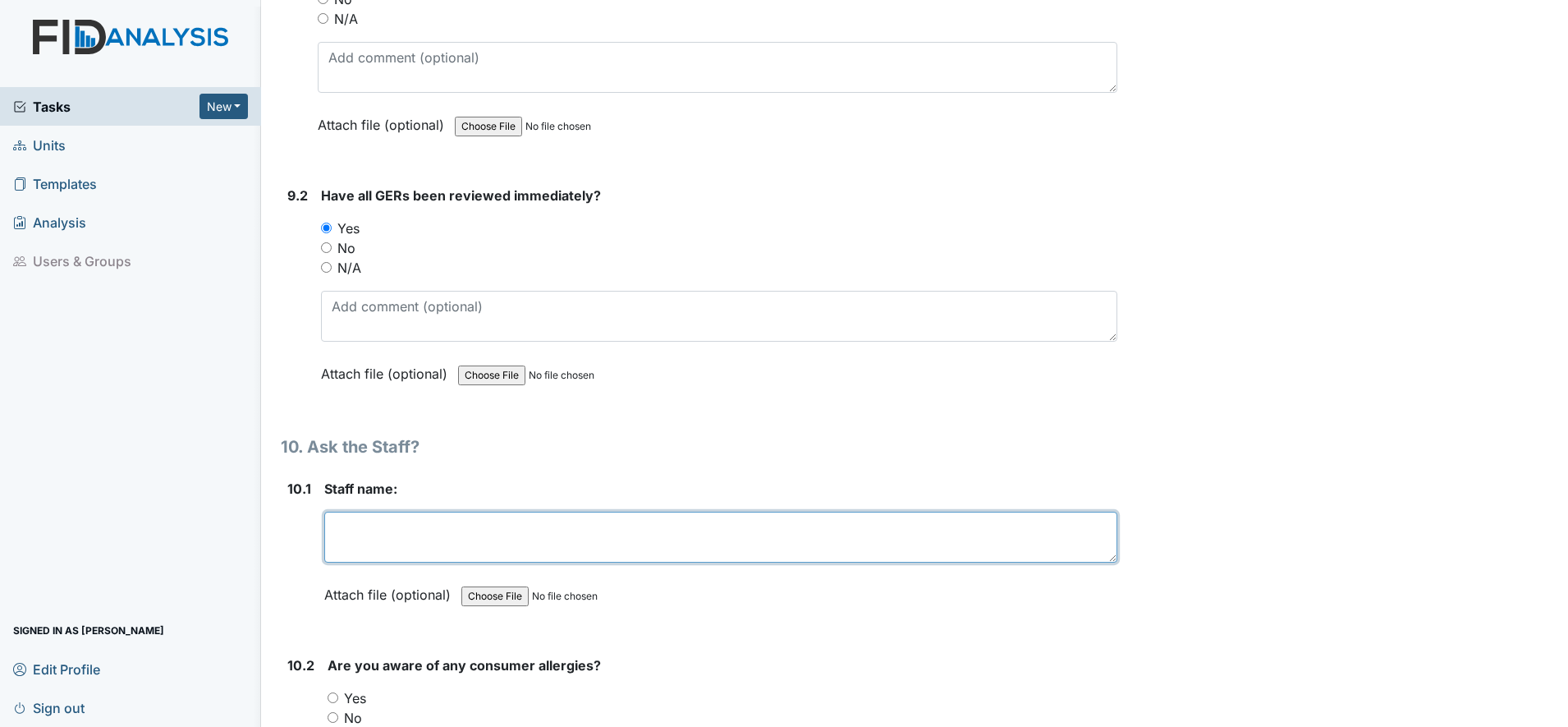
click at [371, 526] on textarea at bounding box center [721, 537] width 793 height 51
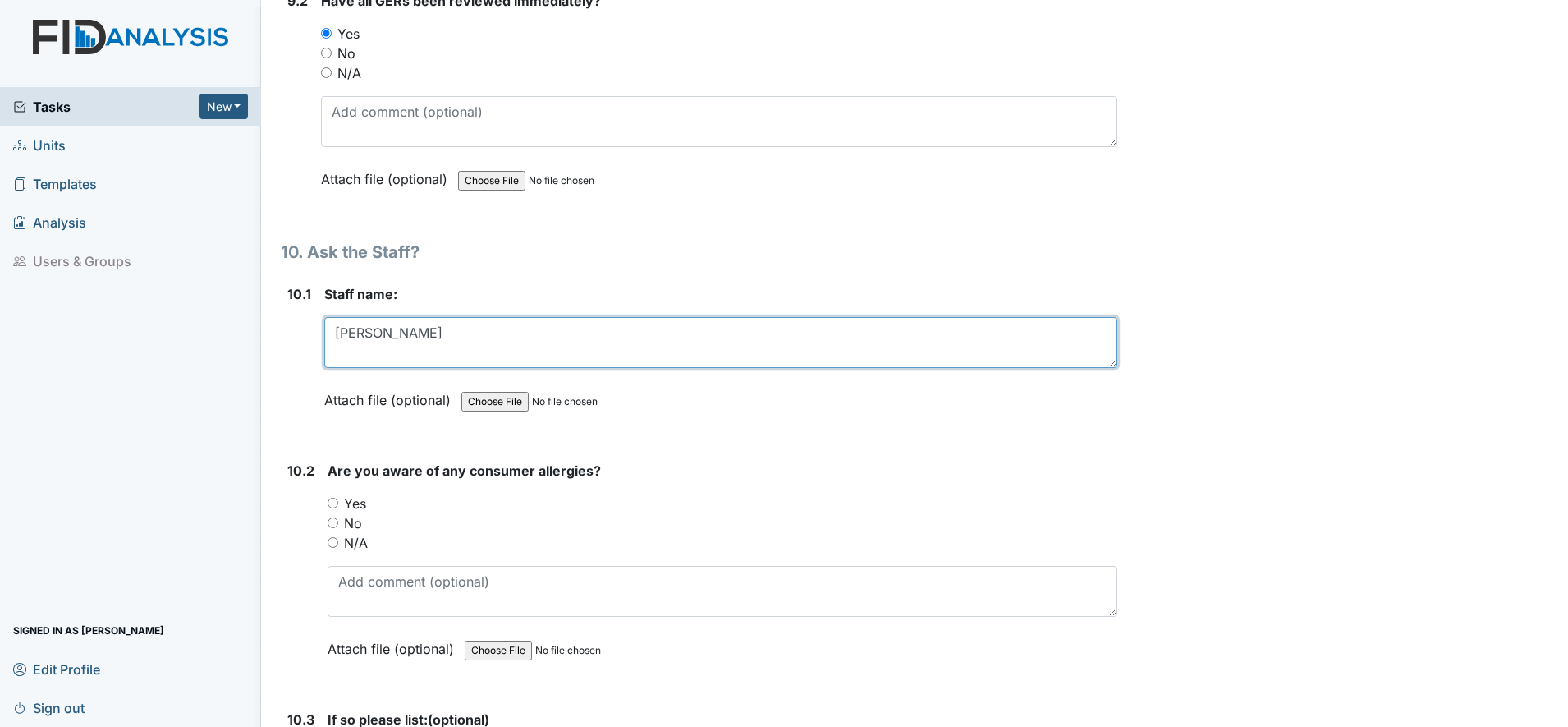
scroll to position [20395, 0]
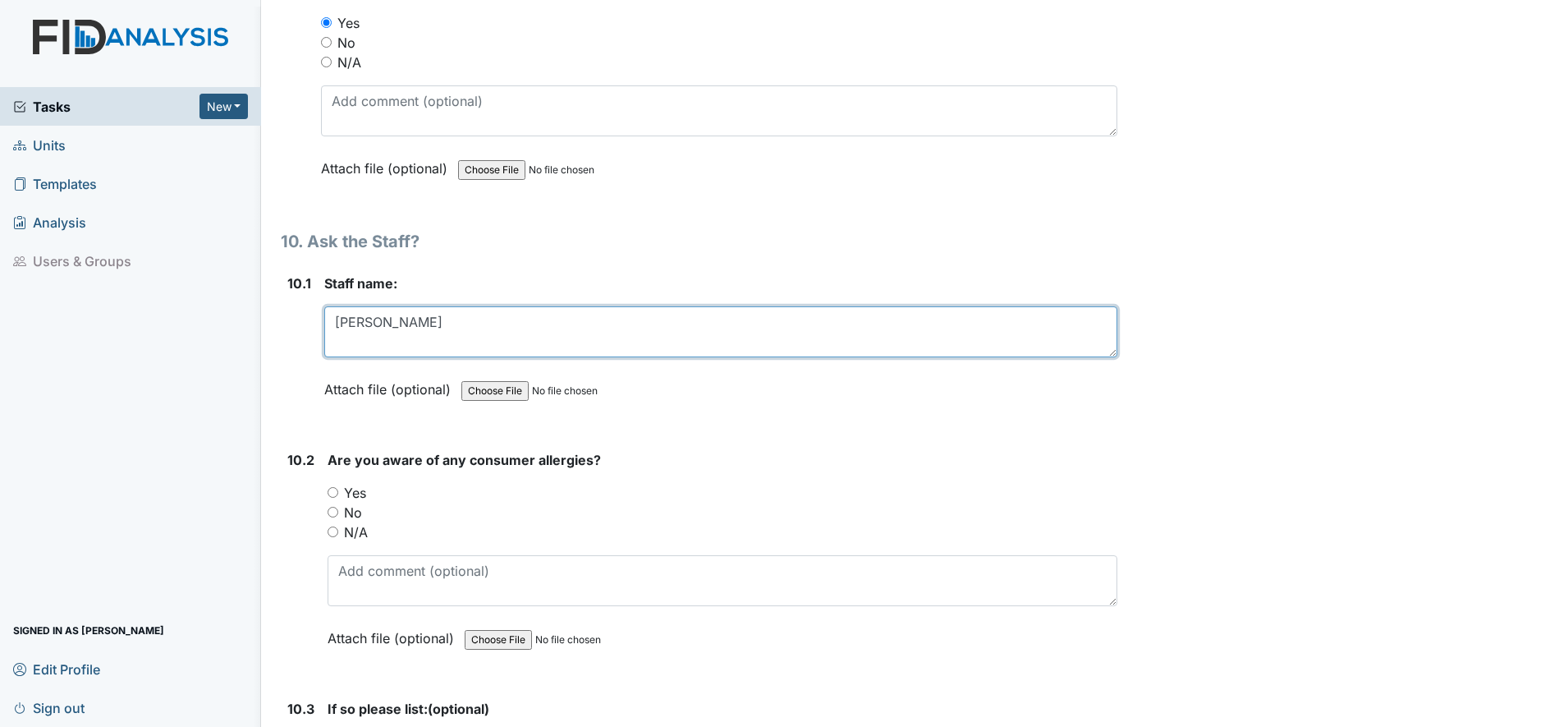
type textarea "Brenda S"
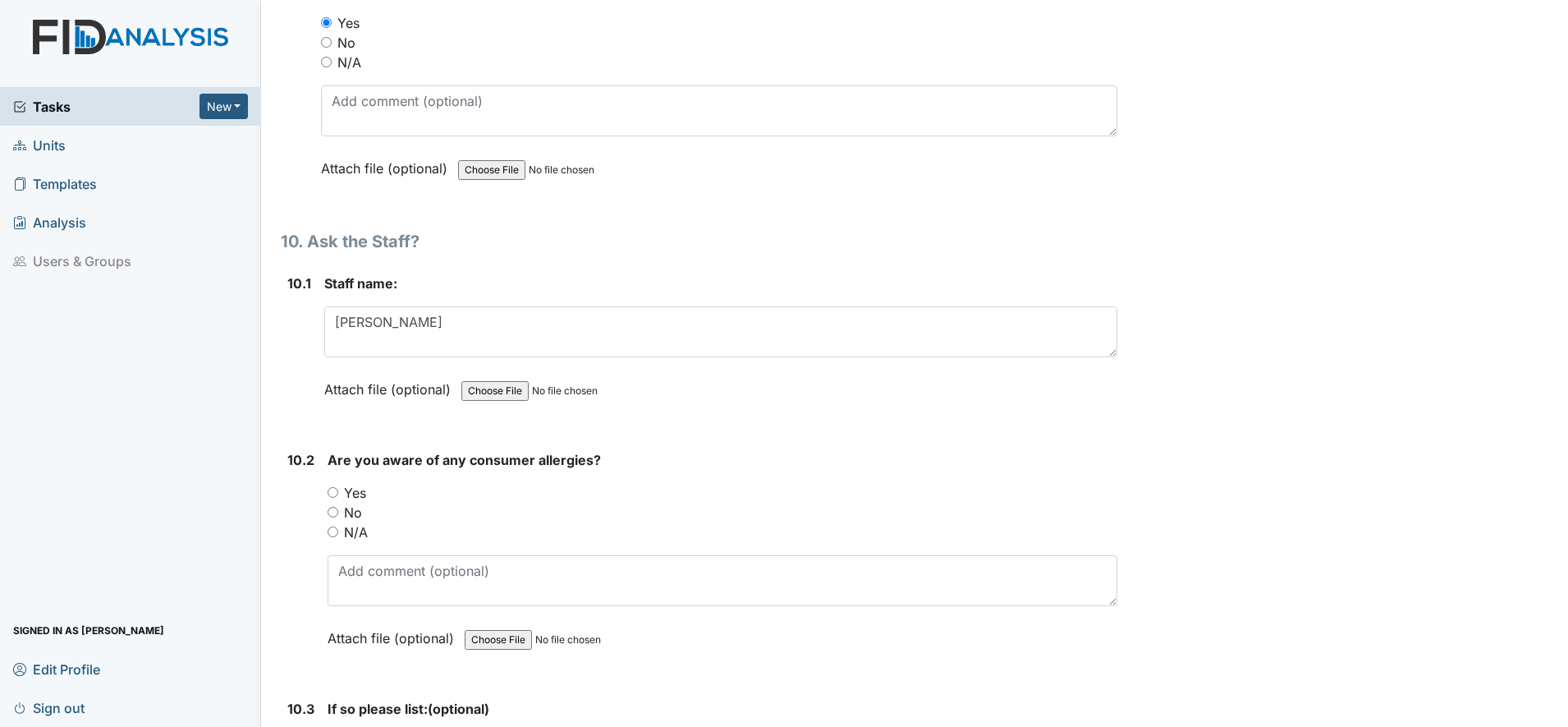
click at [334, 492] on input "Yes" at bounding box center [333, 492] width 11 height 11
radio input "true"
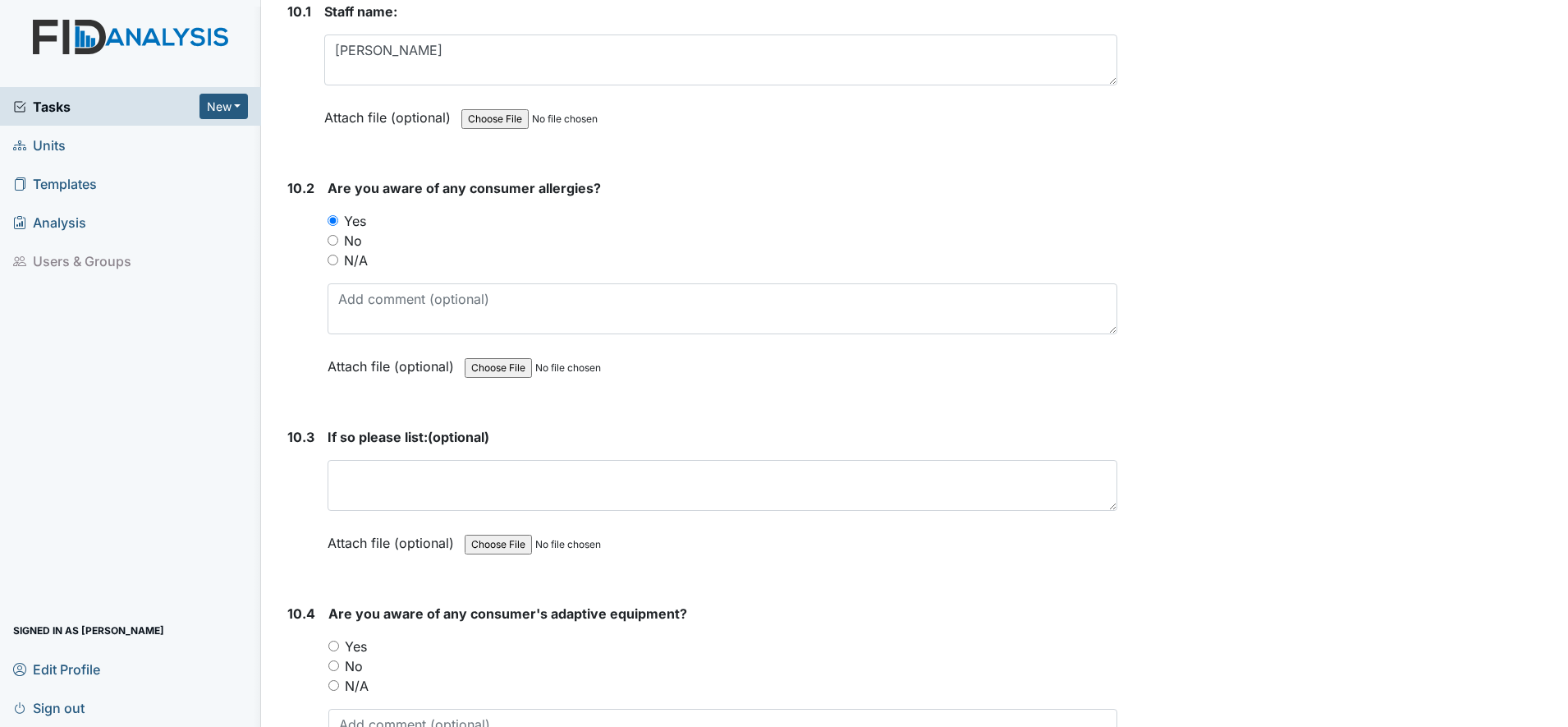
scroll to position [20703, 0]
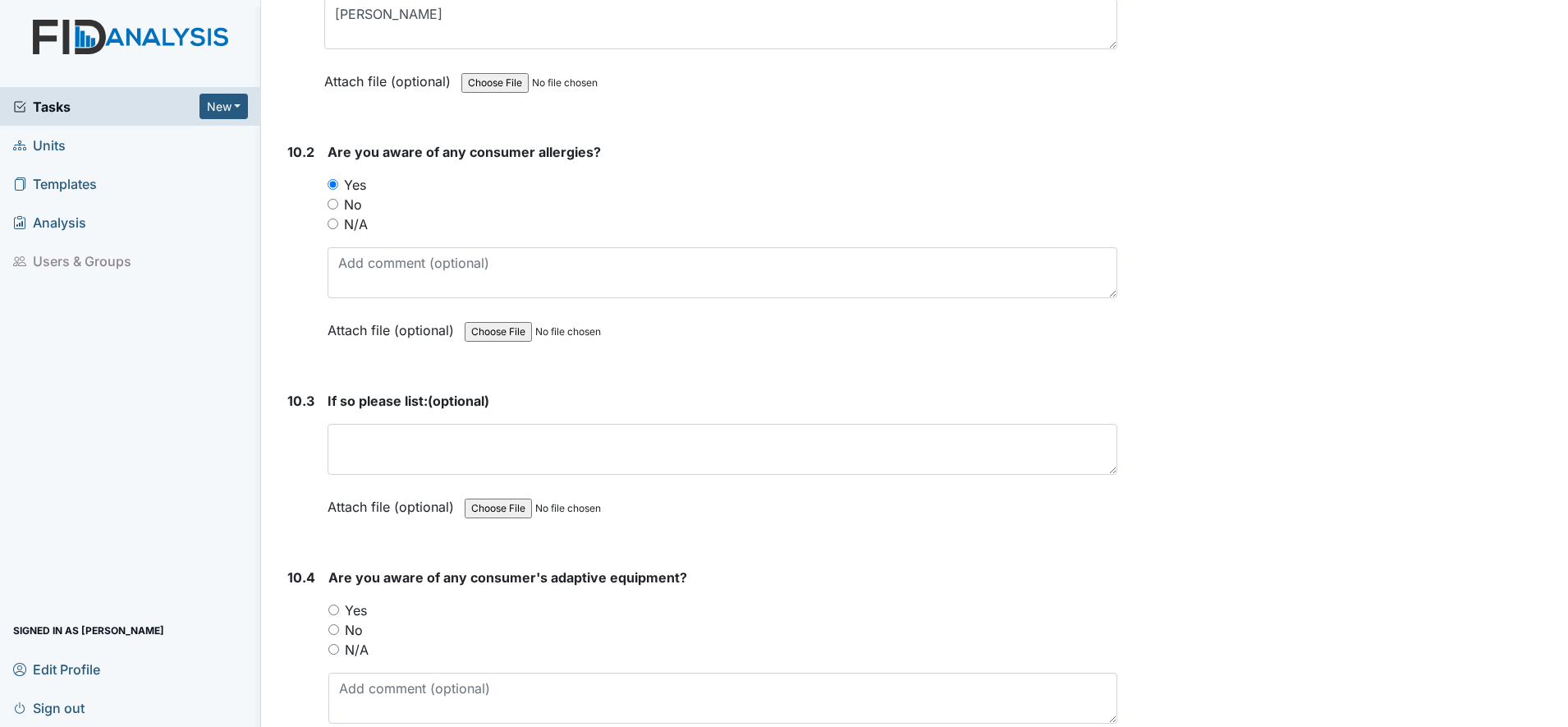
click at [334, 611] on input "Yes" at bounding box center [334, 610] width 11 height 11
radio input "true"
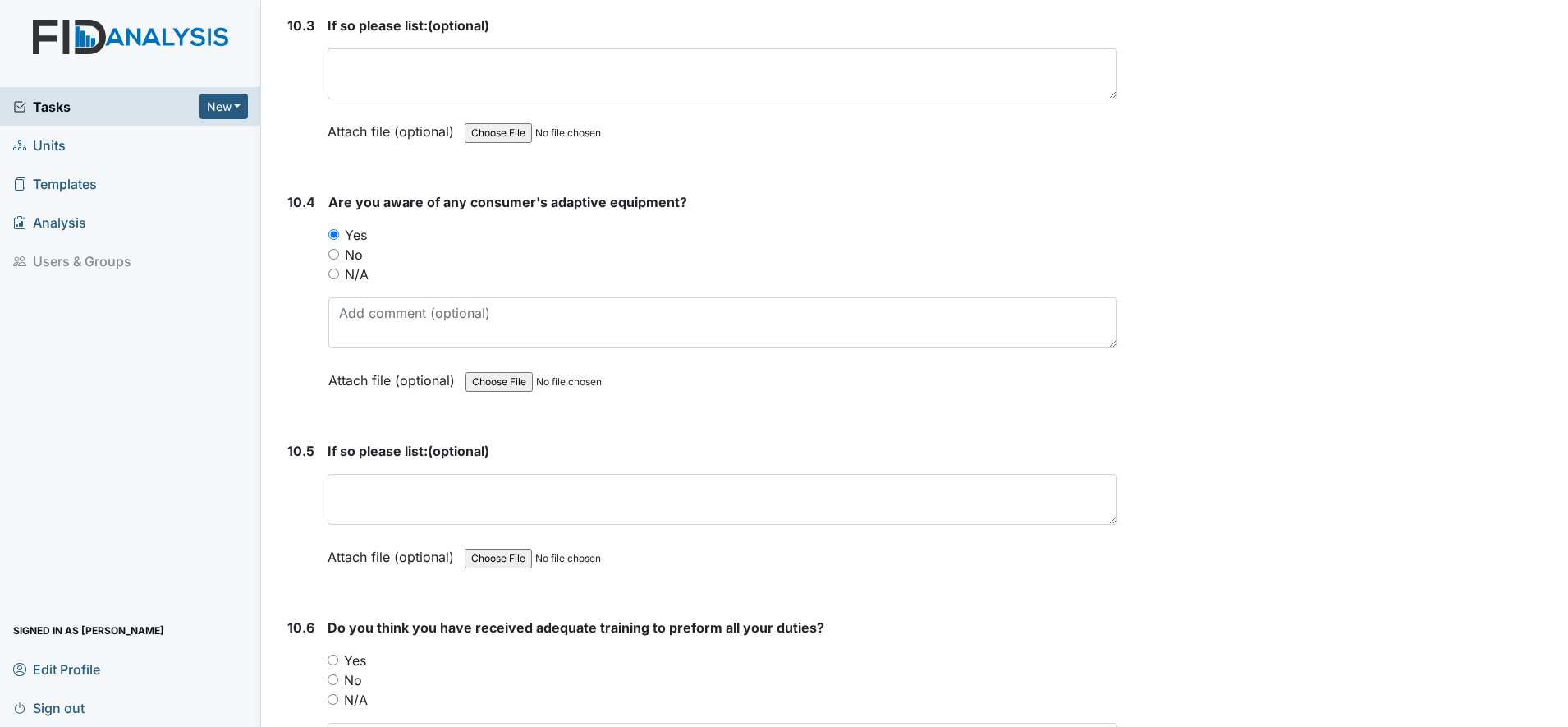
scroll to position [21216, 0]
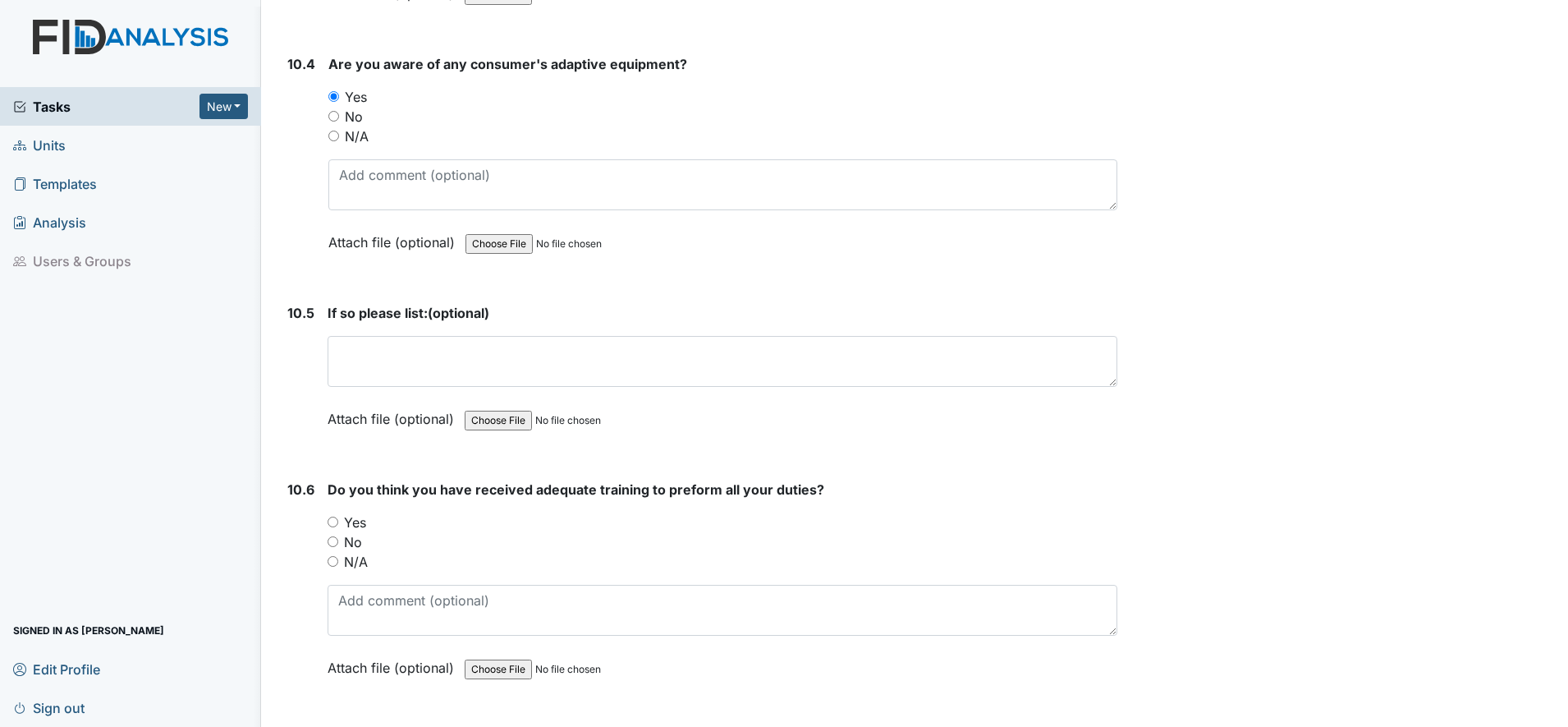
click at [335, 523] on input "Yes" at bounding box center [333, 522] width 11 height 11
radio input "true"
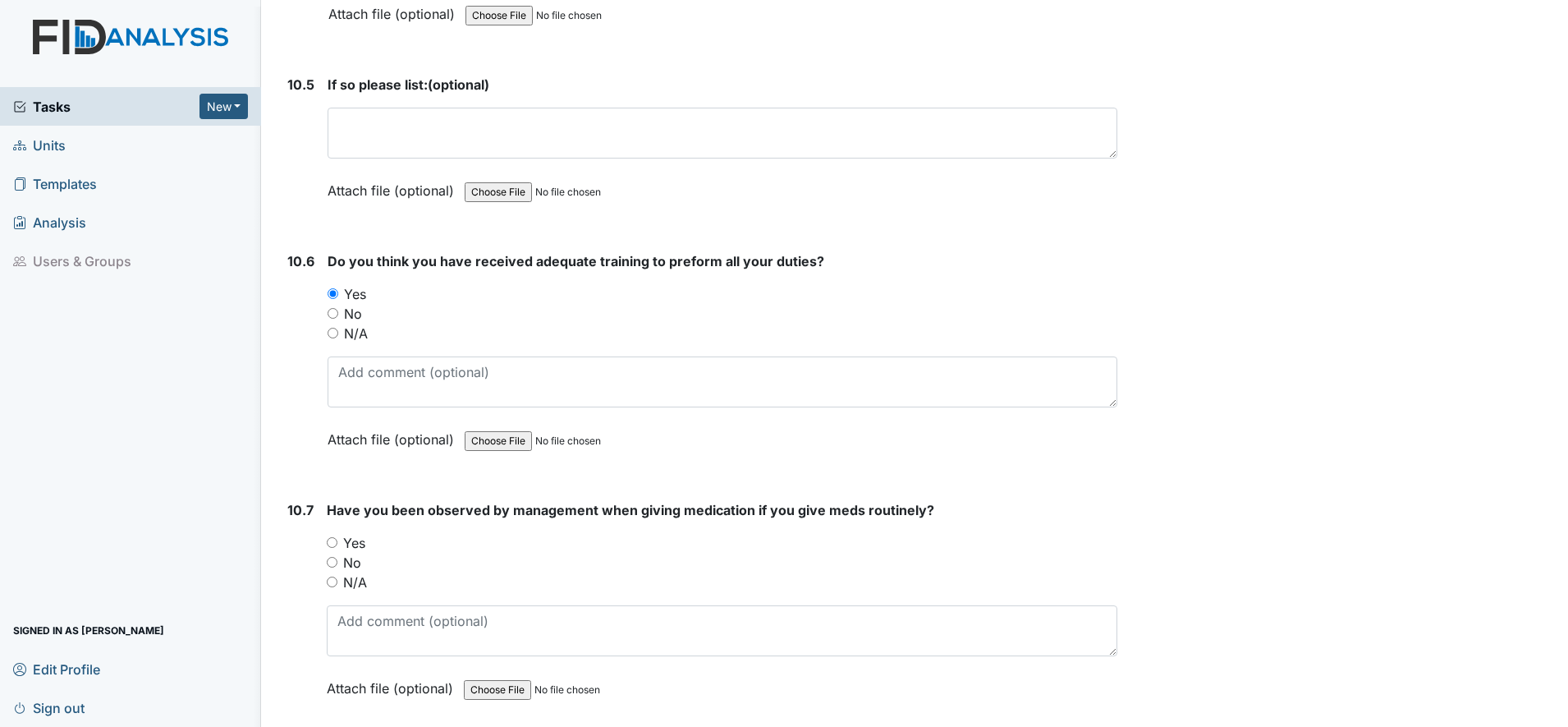
scroll to position [21524, 0]
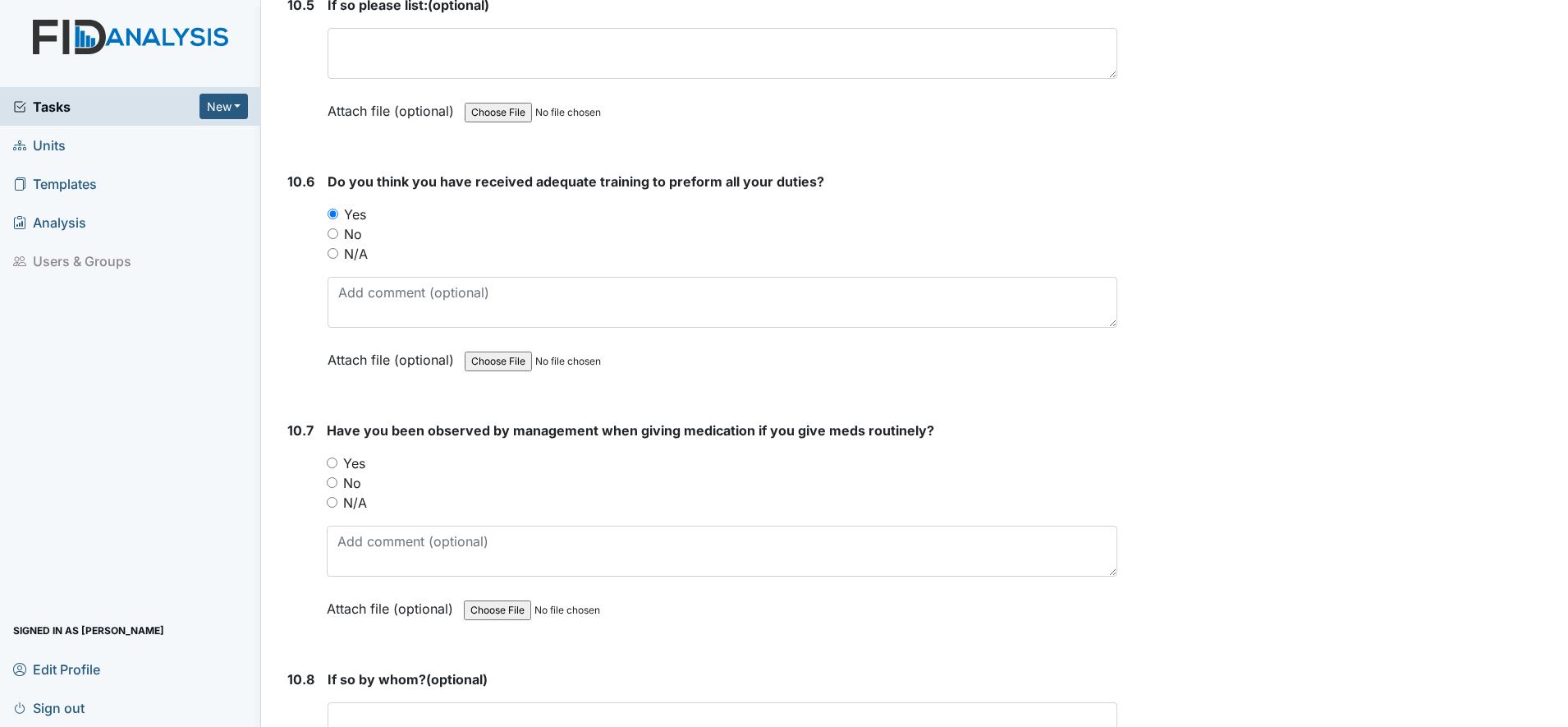
click at [330, 464] on input "Yes" at bounding box center [332, 462] width 11 height 11
radio input "true"
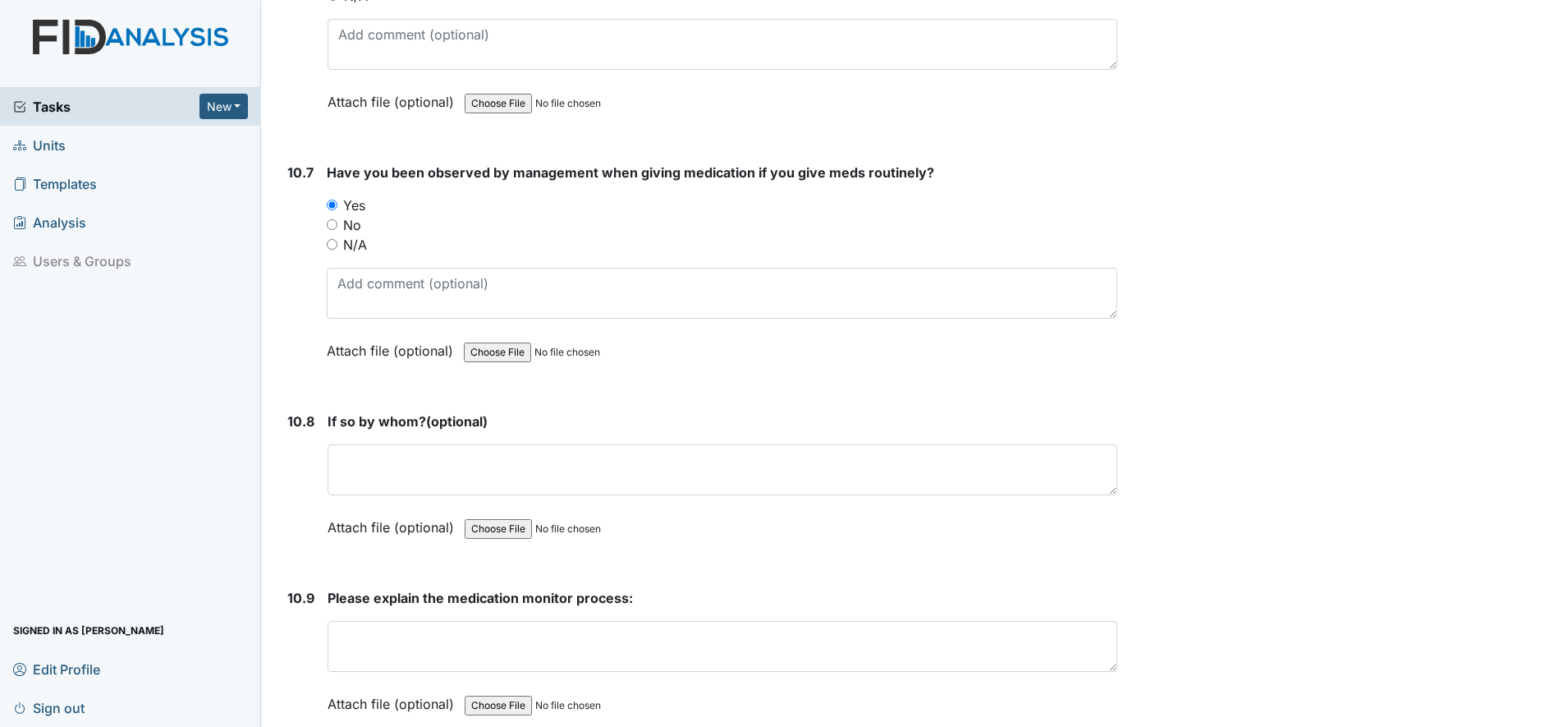
scroll to position [21832, 0]
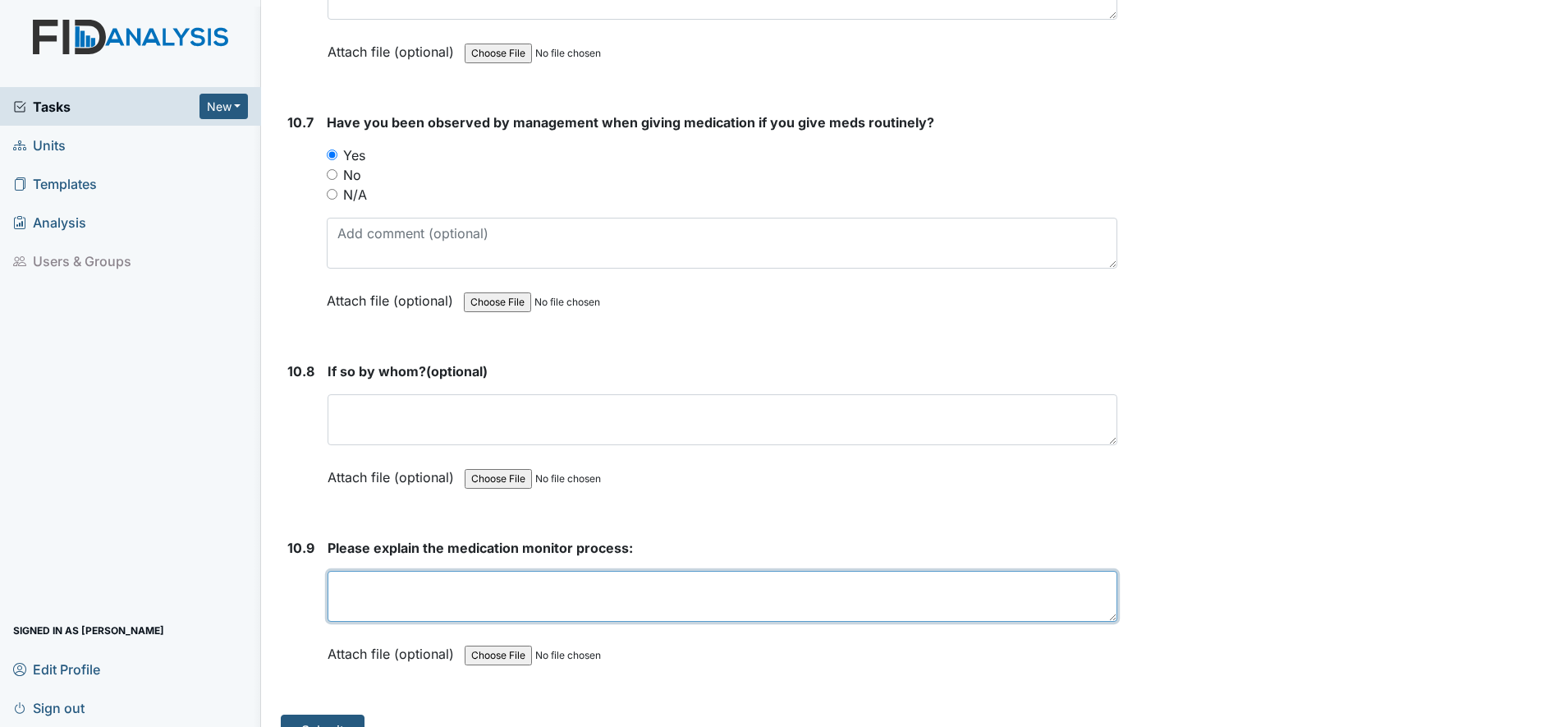
click at [381, 597] on textarea at bounding box center [722, 596] width 790 height 51
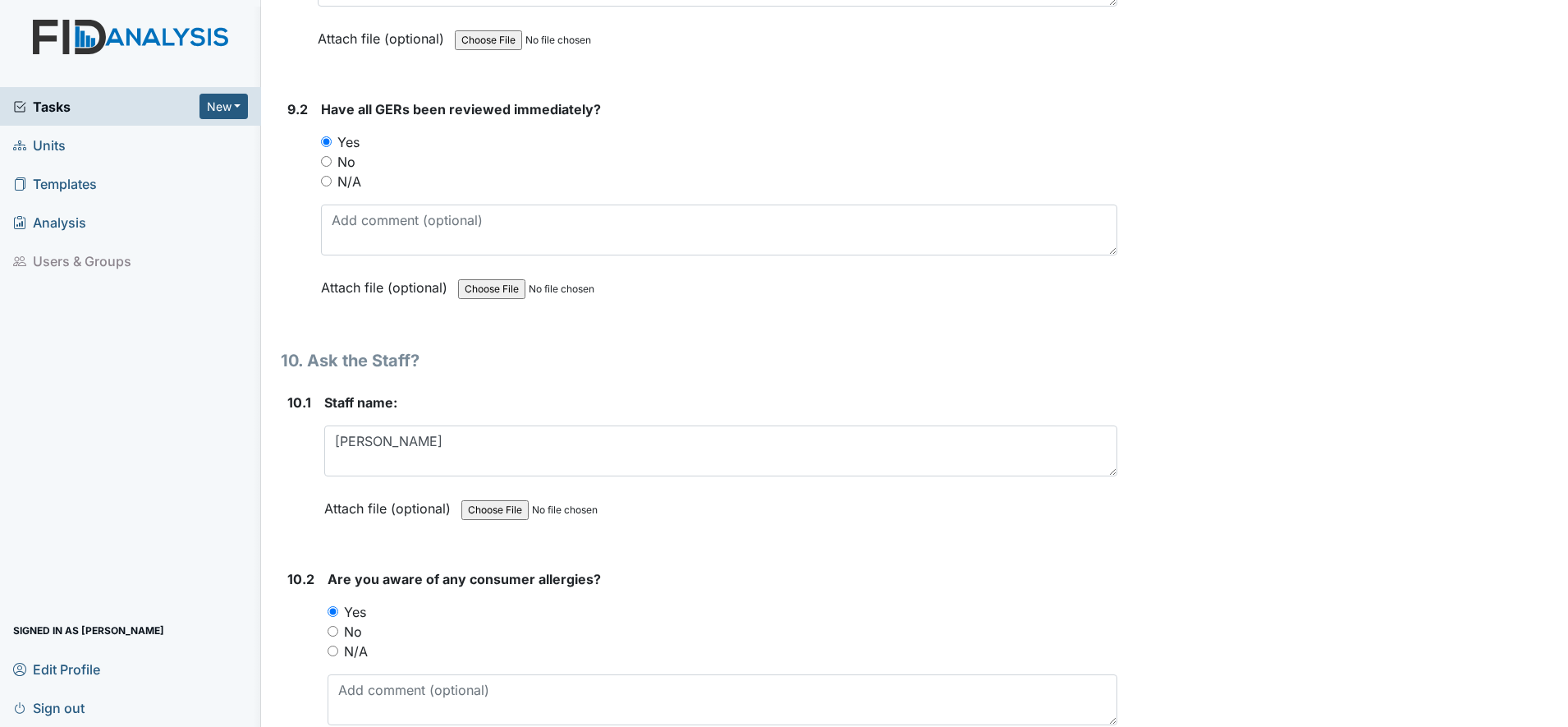
scroll to position [20395, 0]
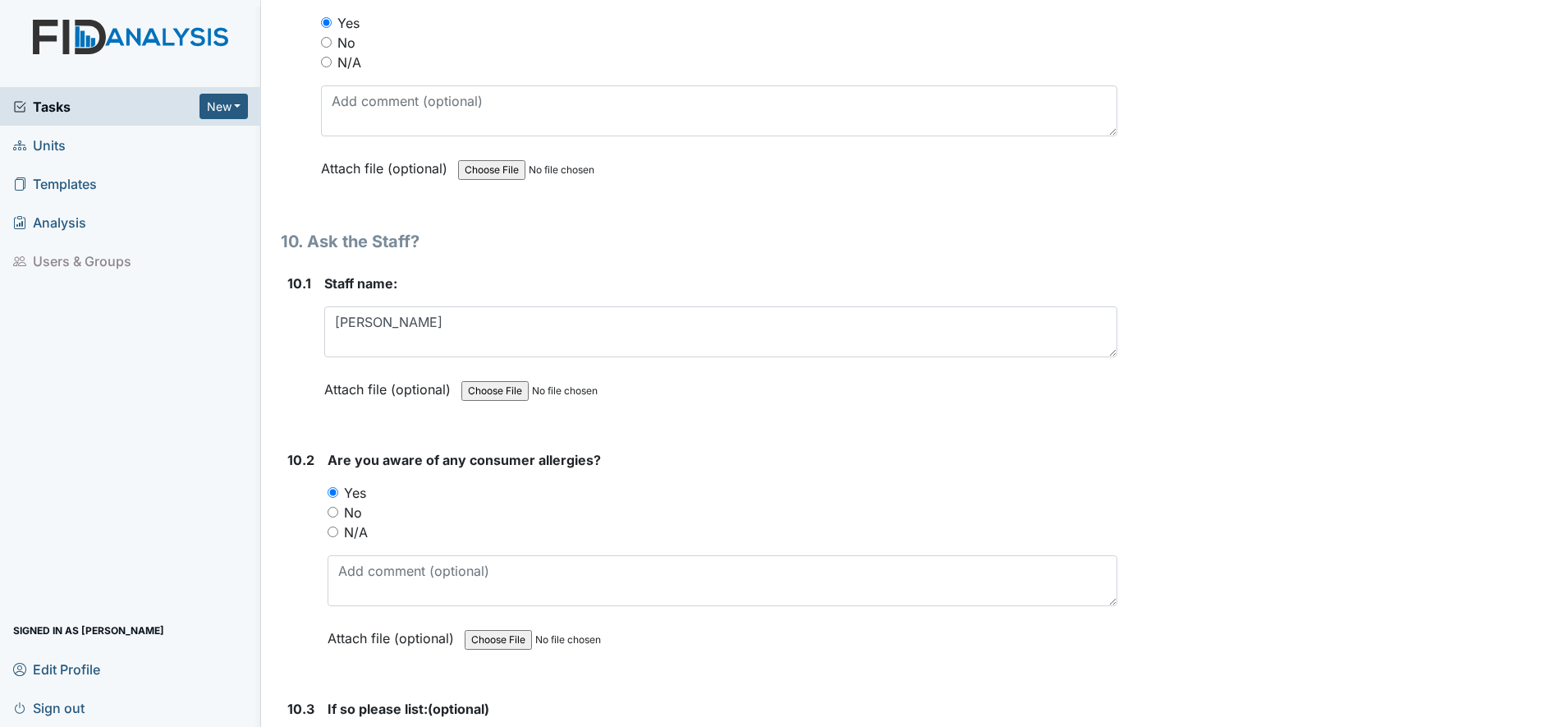
type textarea "Make"
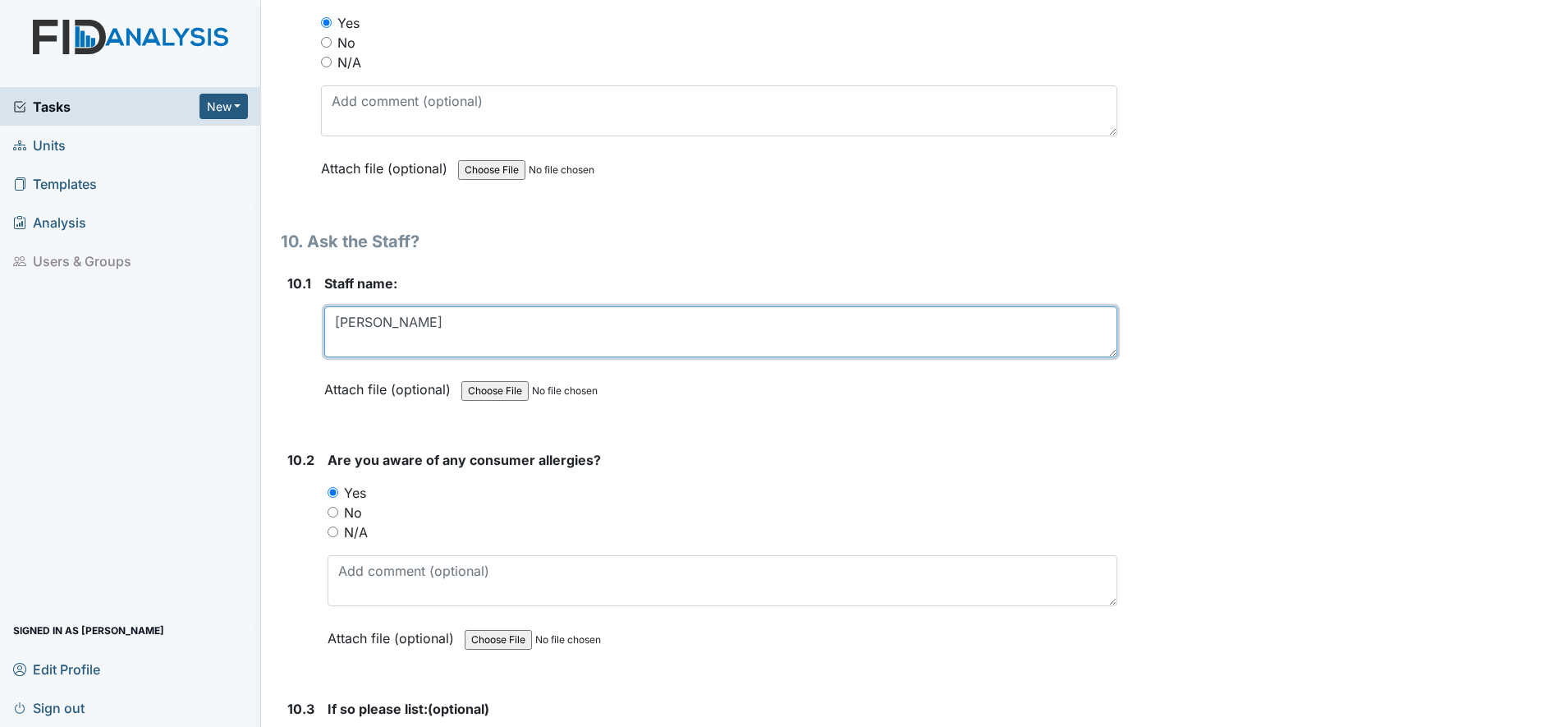
drag, startPoint x: 336, startPoint y: 322, endPoint x: 477, endPoint y: 343, distance: 142.6
click at [477, 343] on textarea "Brenda S" at bounding box center [721, 331] width 793 height 51
type textarea "L"
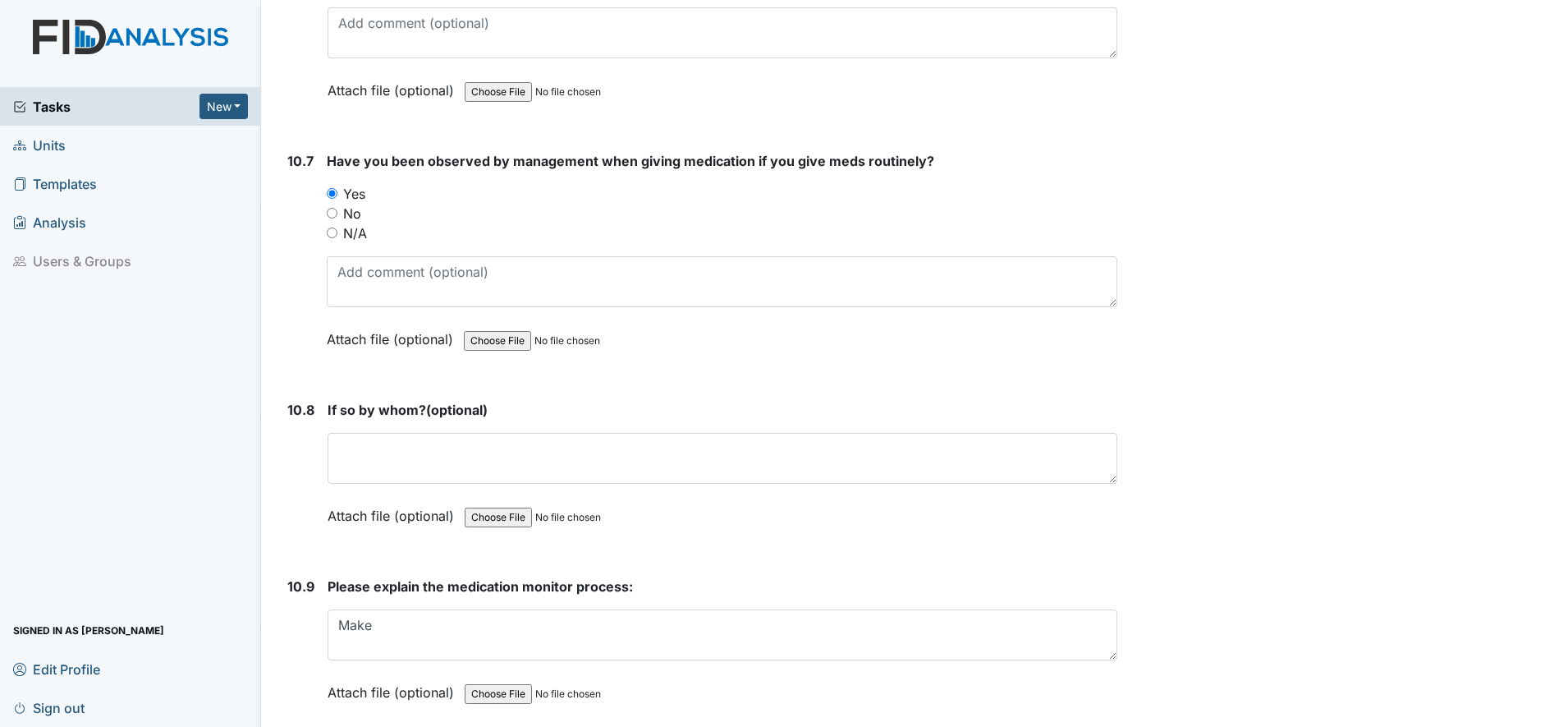
scroll to position [21865, 0]
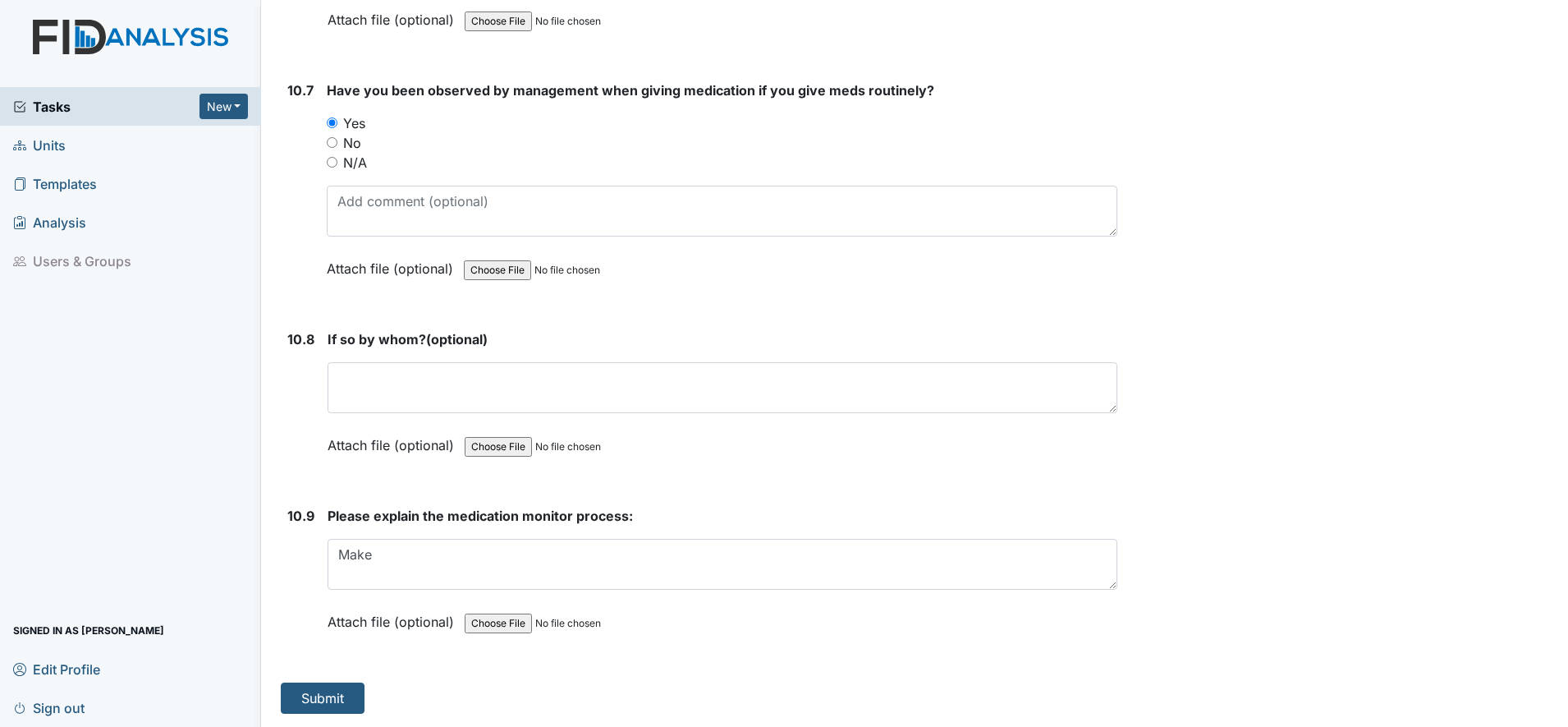
type textarea "Dana B"
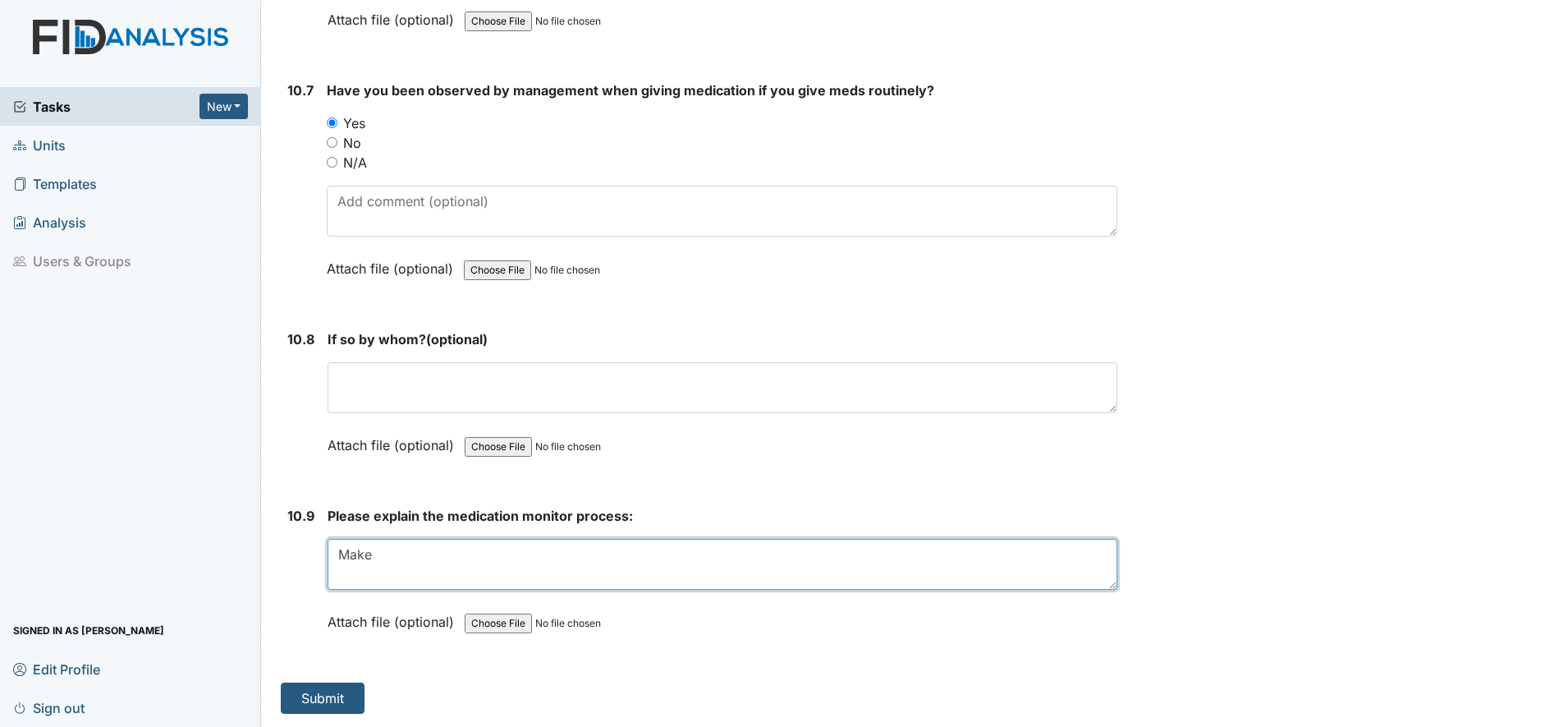
click at [408, 557] on textarea "Make" at bounding box center [722, 564] width 790 height 51
click at [577, 549] on textarea "Make all meds were given correctly" at bounding box center [722, 564] width 790 height 51
type textarea "Make all meds were given correctly check for initials are on MAR and pill packs…"
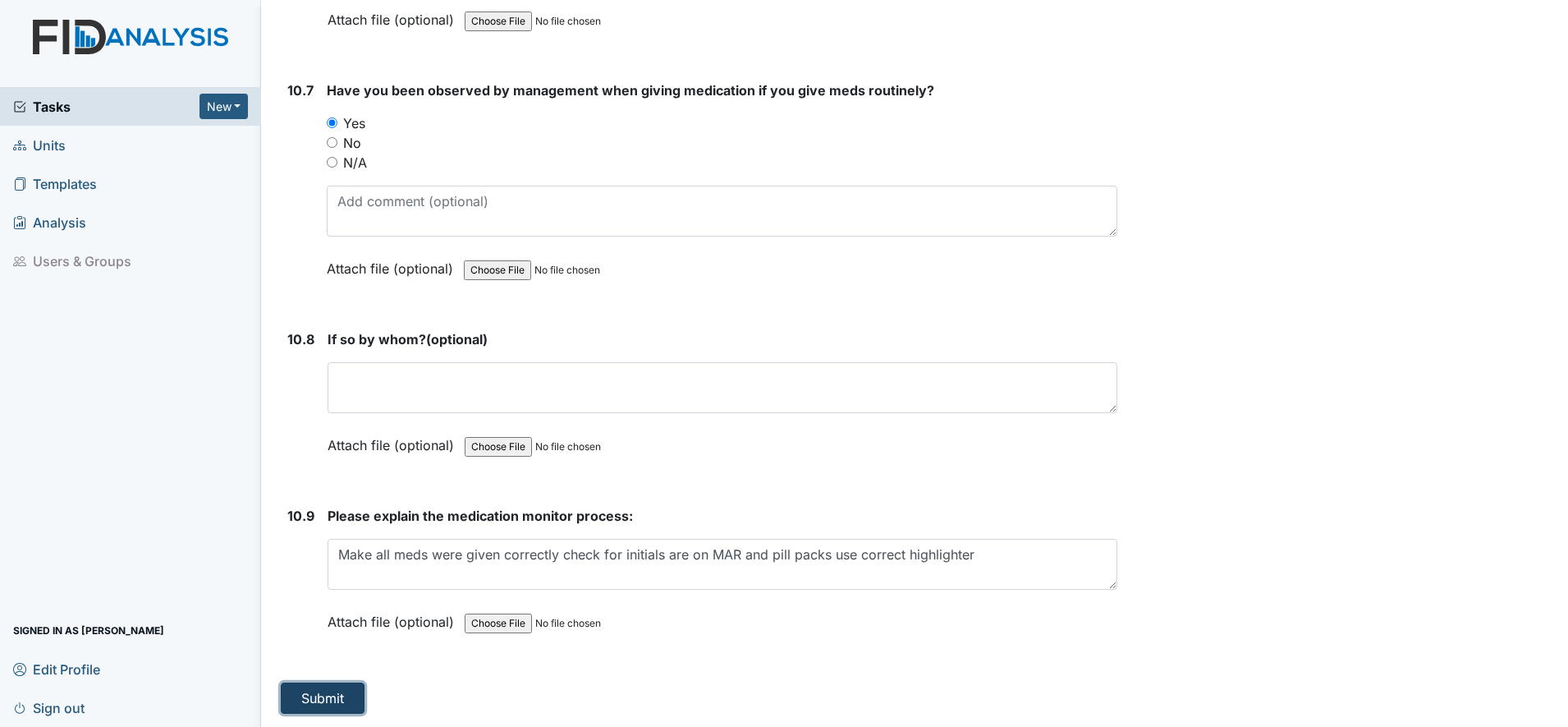
click at [318, 702] on button "Submit" at bounding box center [322, 697] width 83 height 31
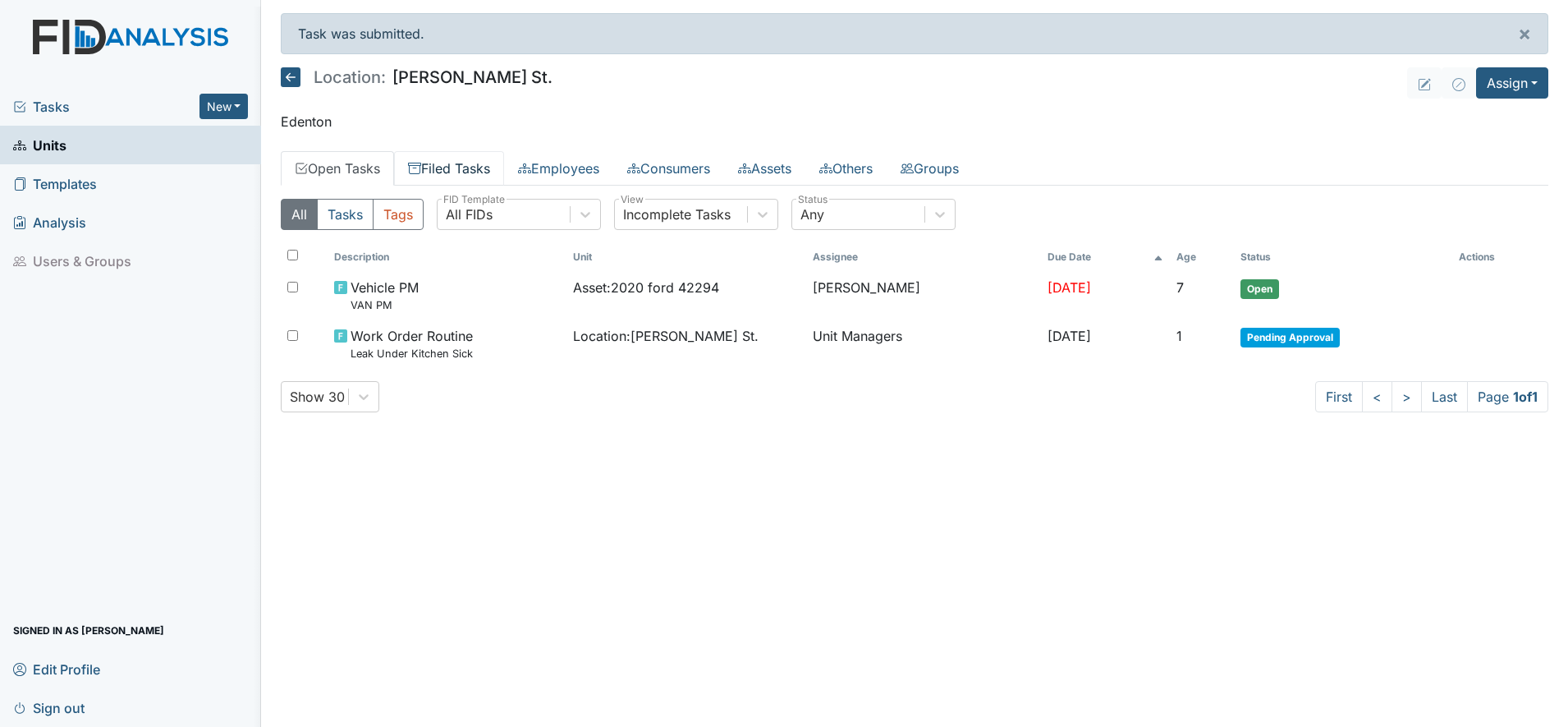
click at [477, 168] on link "Filed Tasks" at bounding box center [448, 168] width 110 height 34
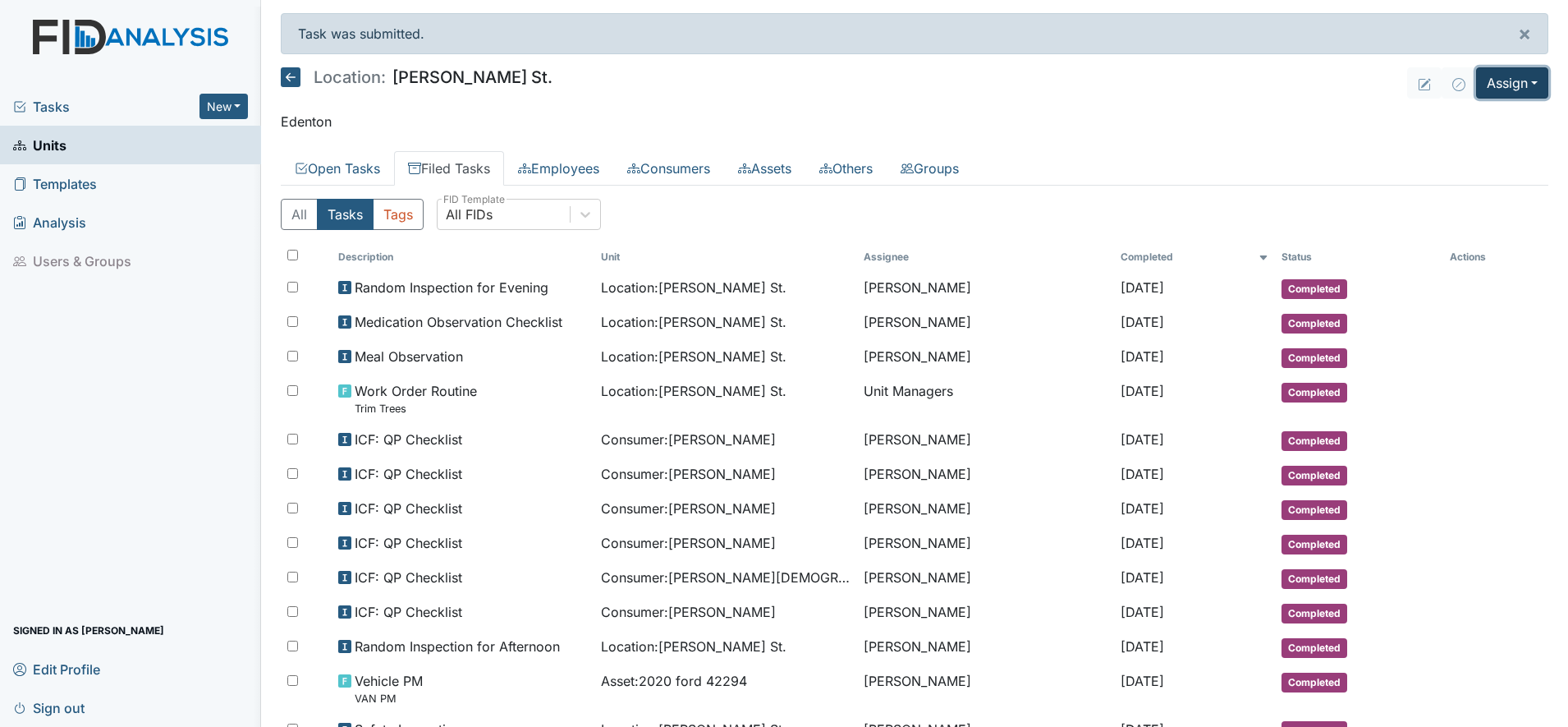
click at [1493, 81] on button "Assign" at bounding box center [1513, 83] width 72 height 31
click at [1437, 153] on link "Assign Inspection" at bounding box center [1473, 147] width 148 height 26
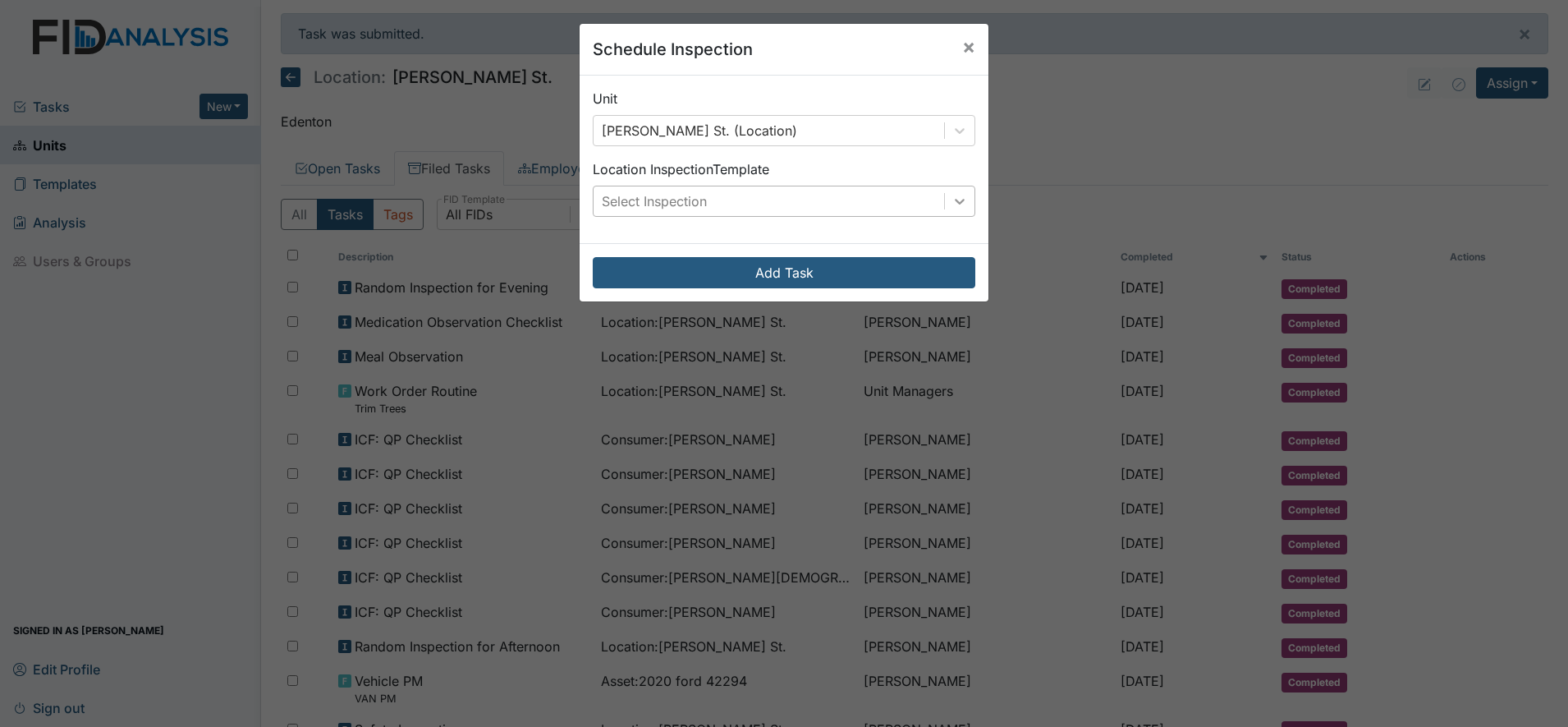
click at [955, 206] on icon at bounding box center [960, 201] width 17 height 17
